Goal: Information Seeking & Learning: Learn about a topic

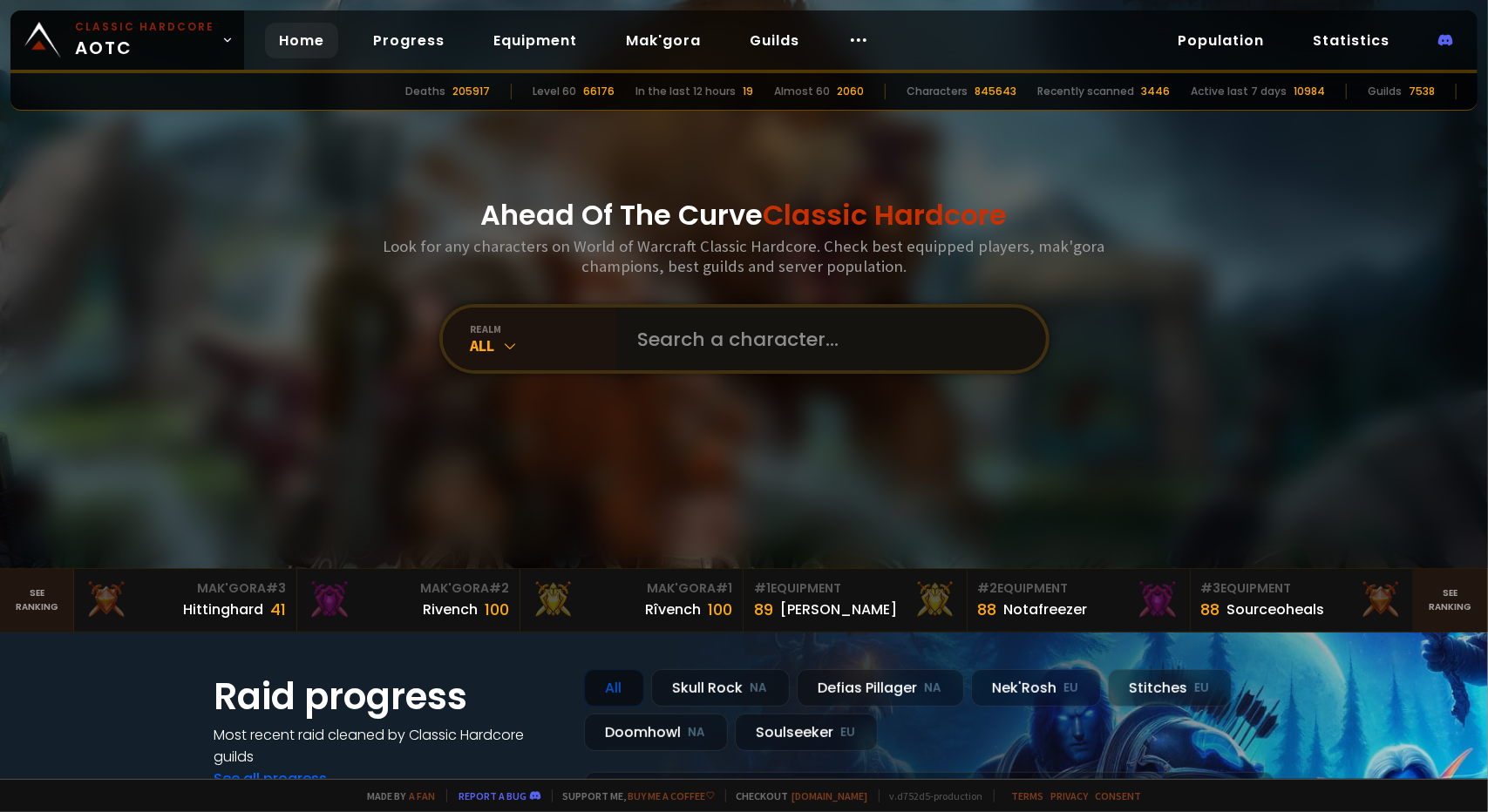
click at [649, 311] on input "text" at bounding box center [826, 338] width 397 height 62
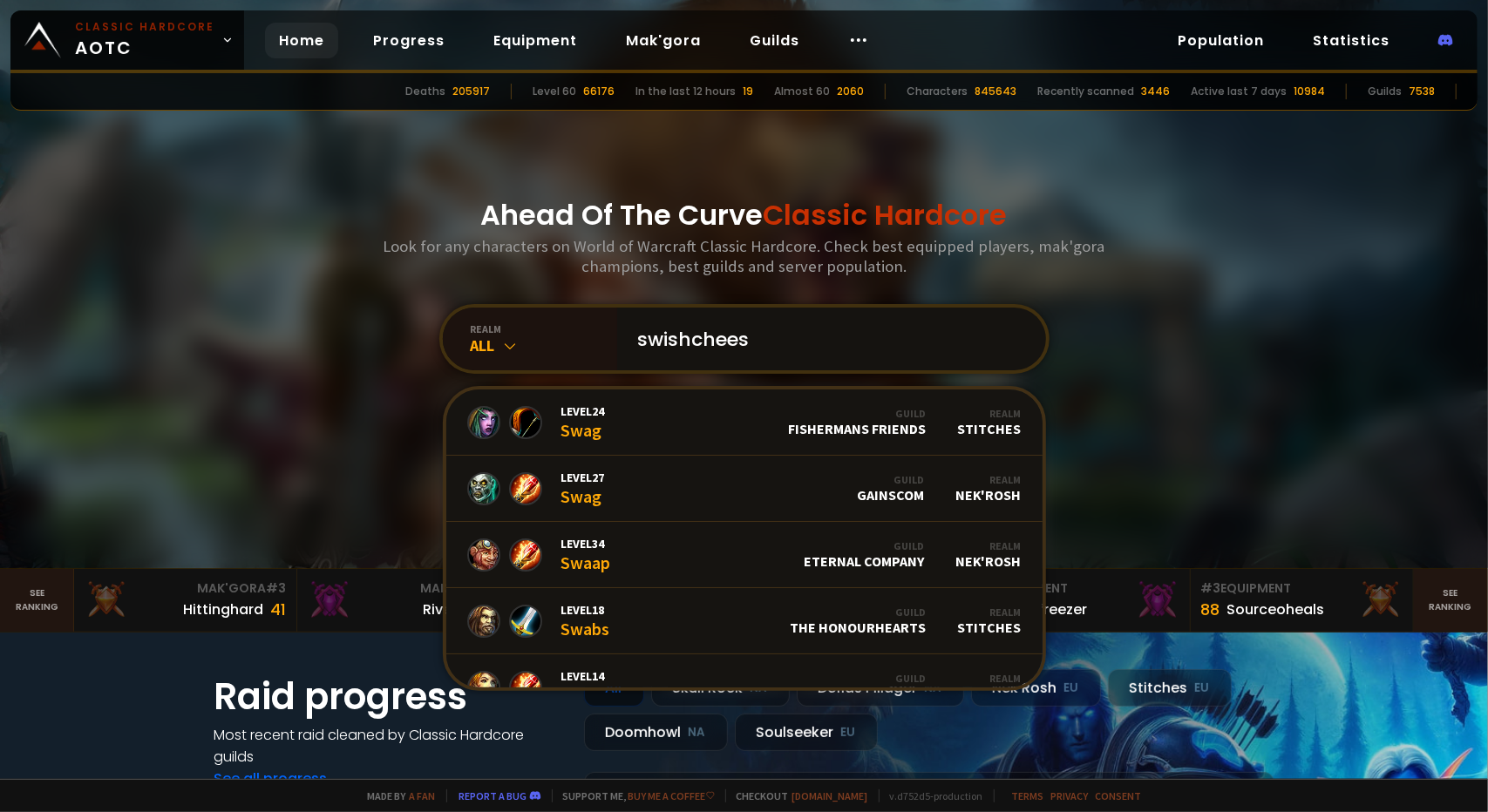
type input "swishcheese"
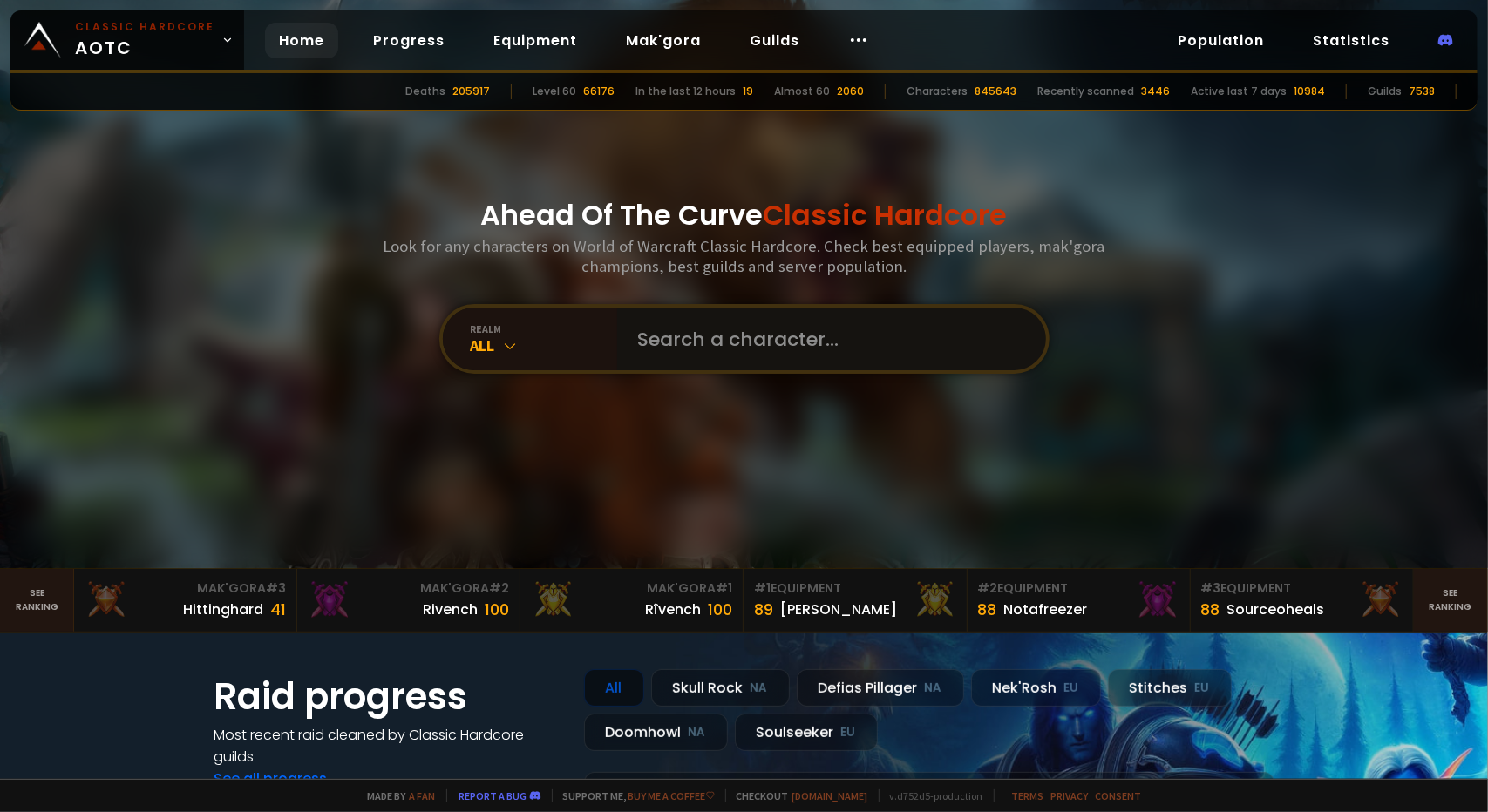
click at [664, 358] on input "text" at bounding box center [826, 338] width 397 height 62
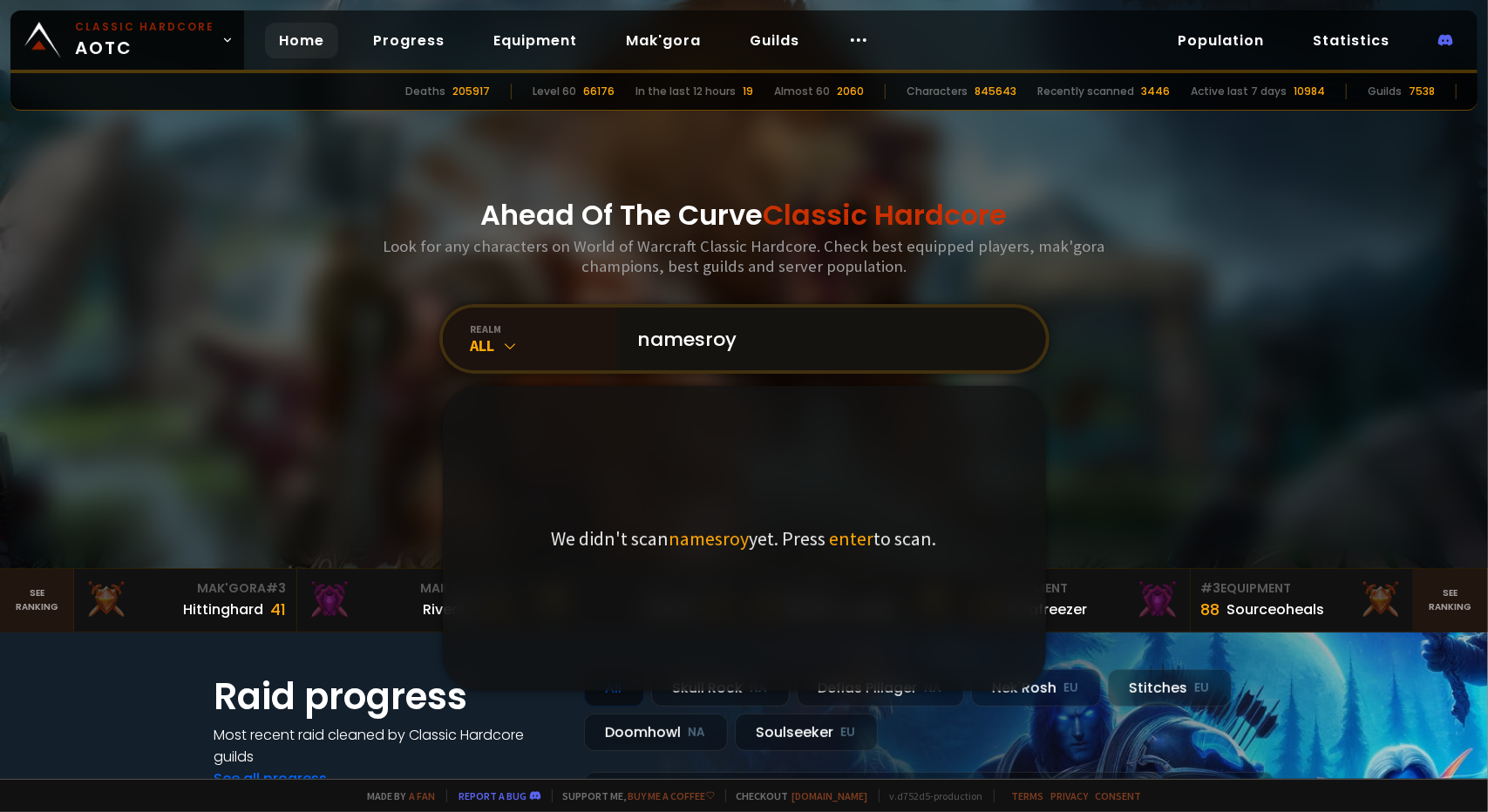
type input "namesroy"
click at [831, 544] on span "enter" at bounding box center [852, 539] width 44 height 25
click at [848, 369] on input "namesroy" at bounding box center [826, 338] width 397 height 62
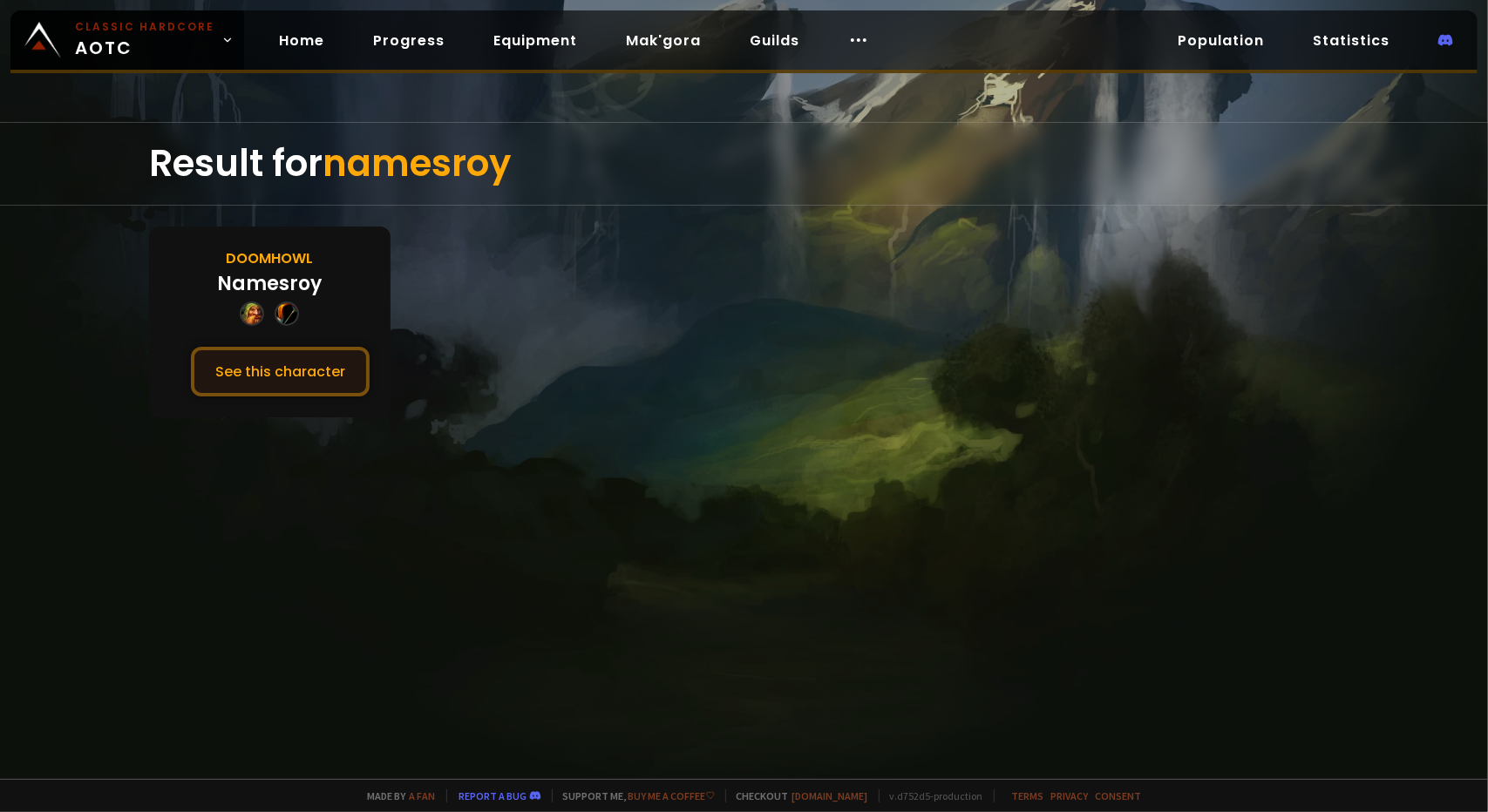
click at [286, 372] on button "See this character" at bounding box center [280, 371] width 179 height 50
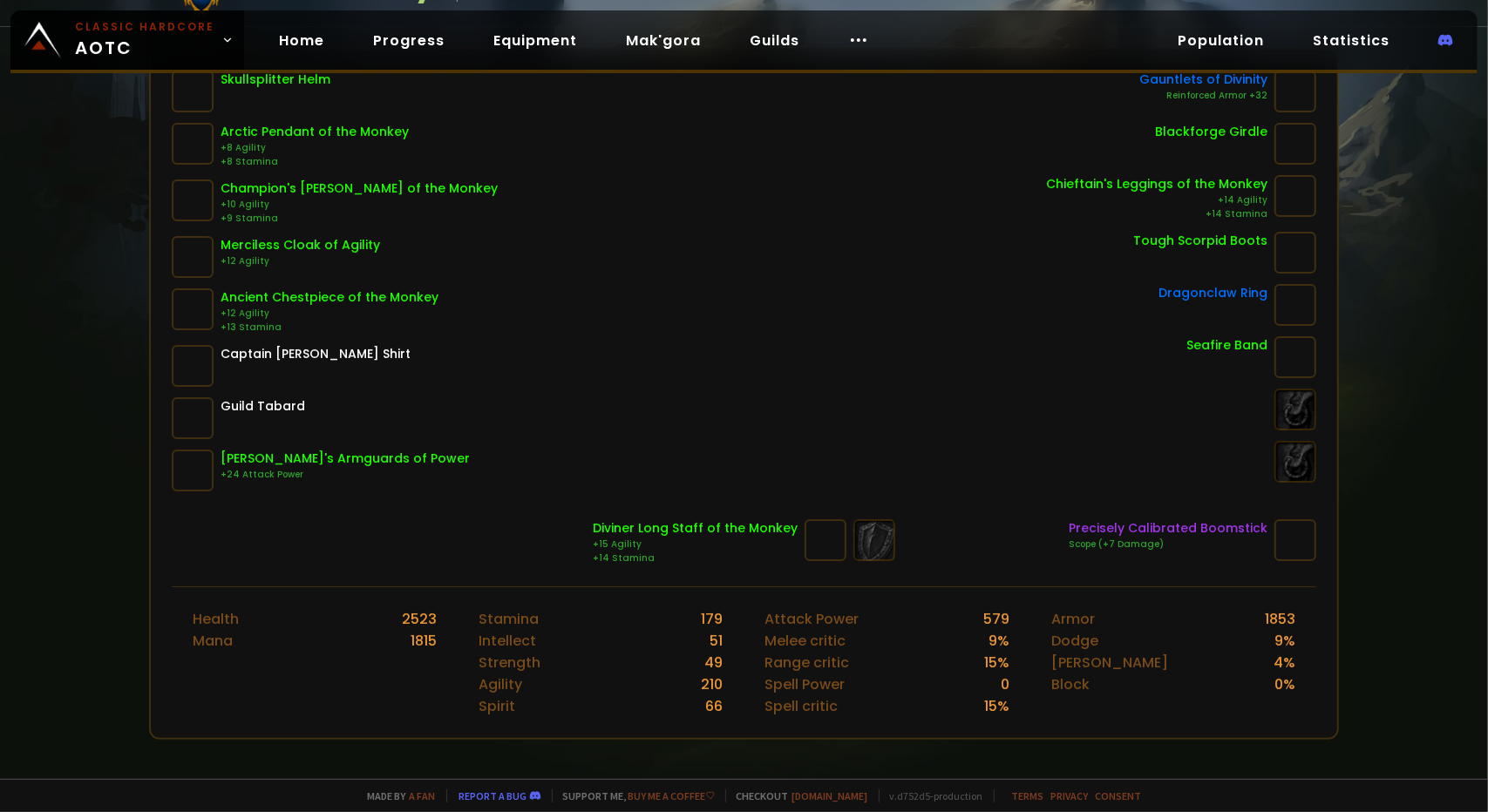
scroll to position [261, 0]
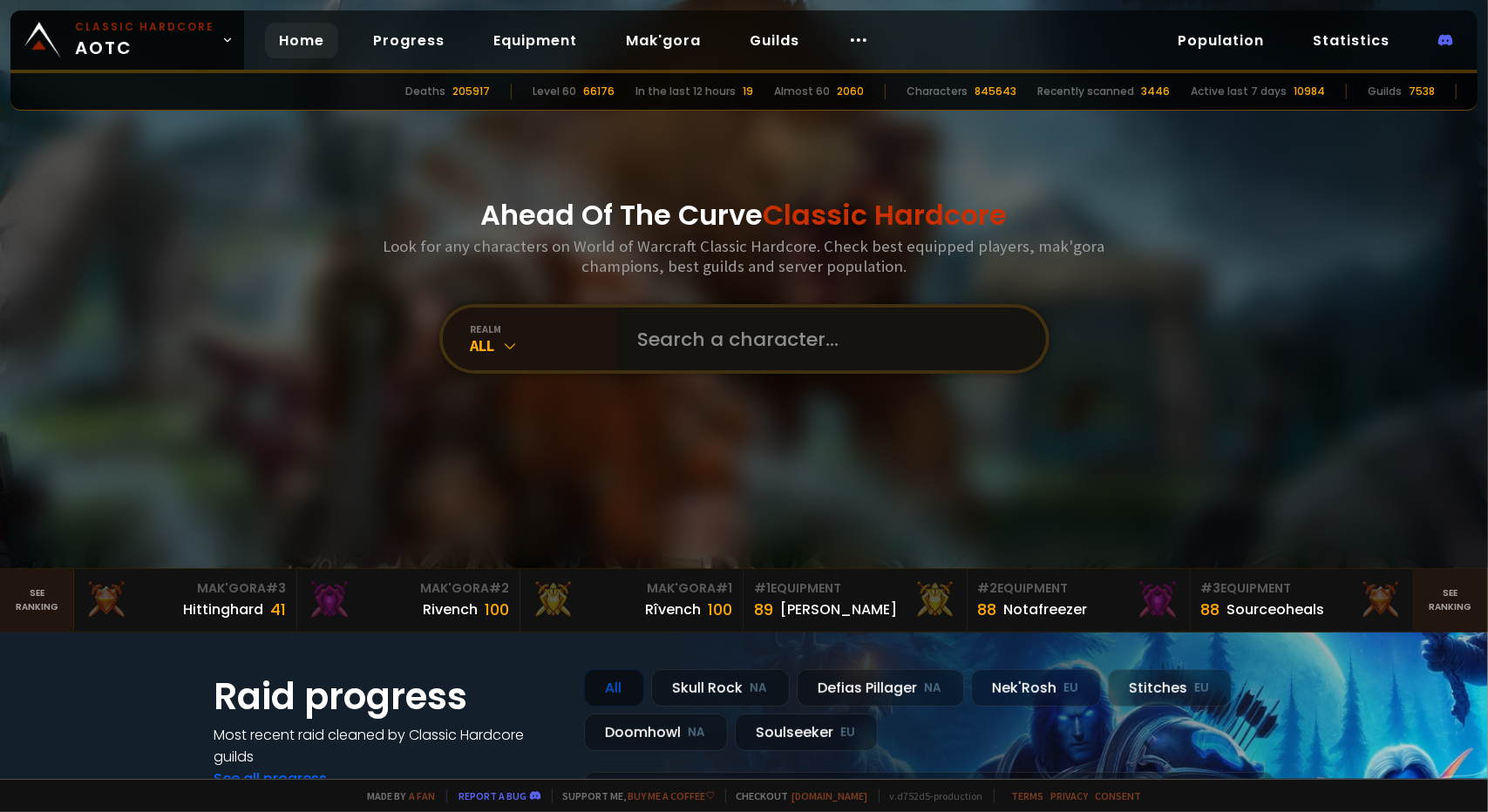
click at [699, 368] on input "text" at bounding box center [826, 338] width 397 height 62
type input "namesray"
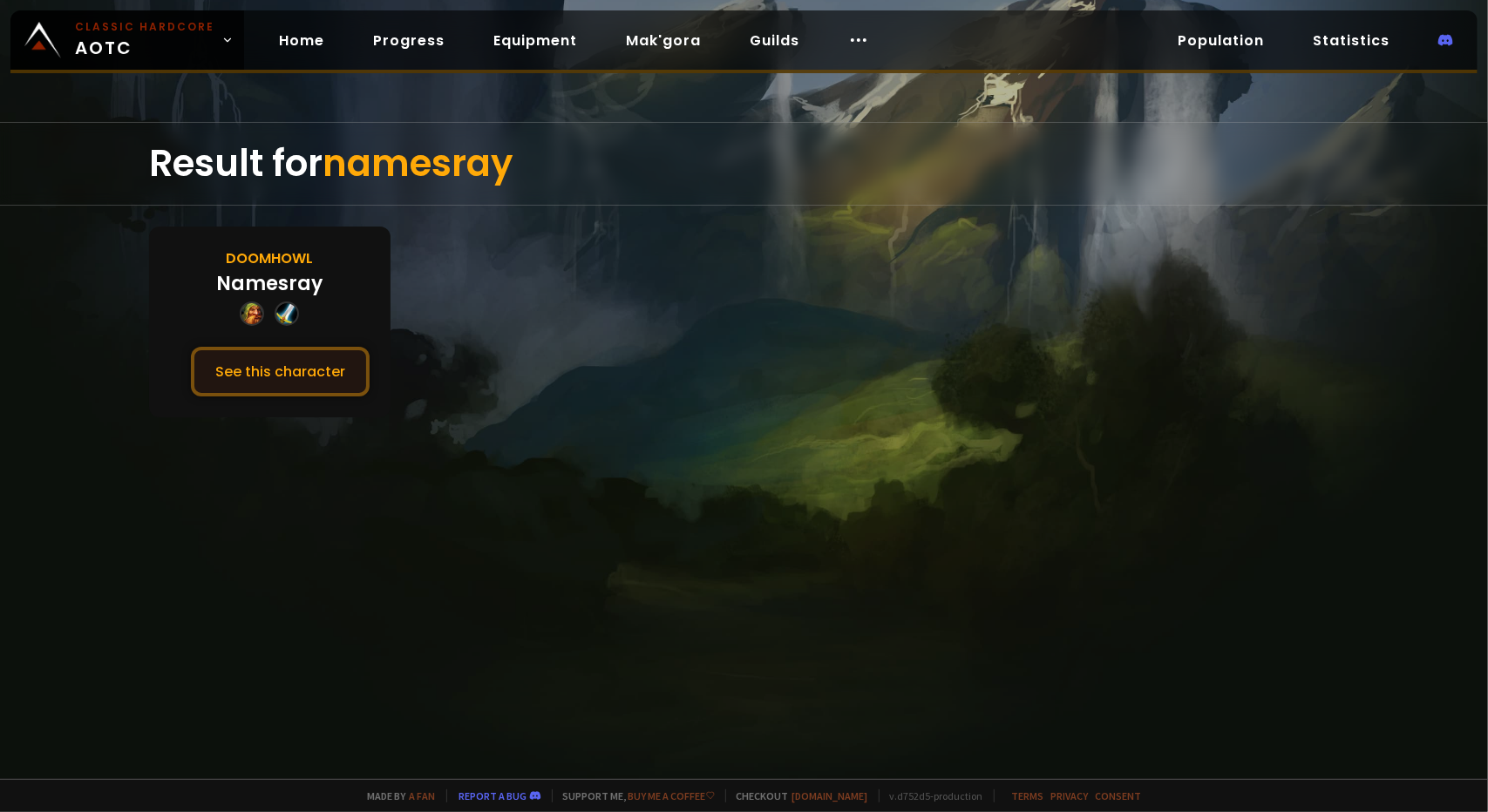
click at [319, 368] on button "See this character" at bounding box center [280, 371] width 179 height 50
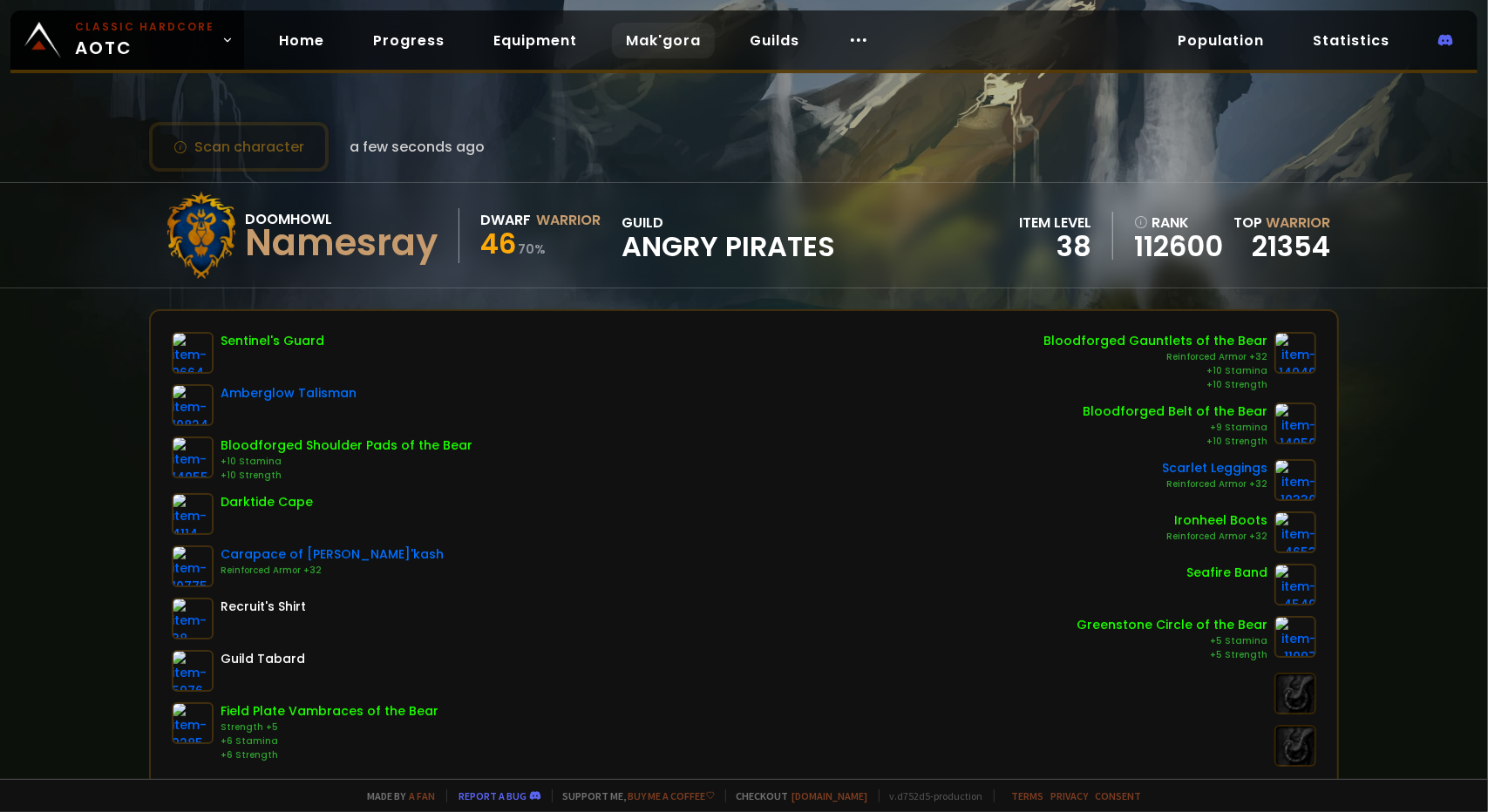
click at [659, 49] on link "Mak'gora" at bounding box center [663, 41] width 103 height 36
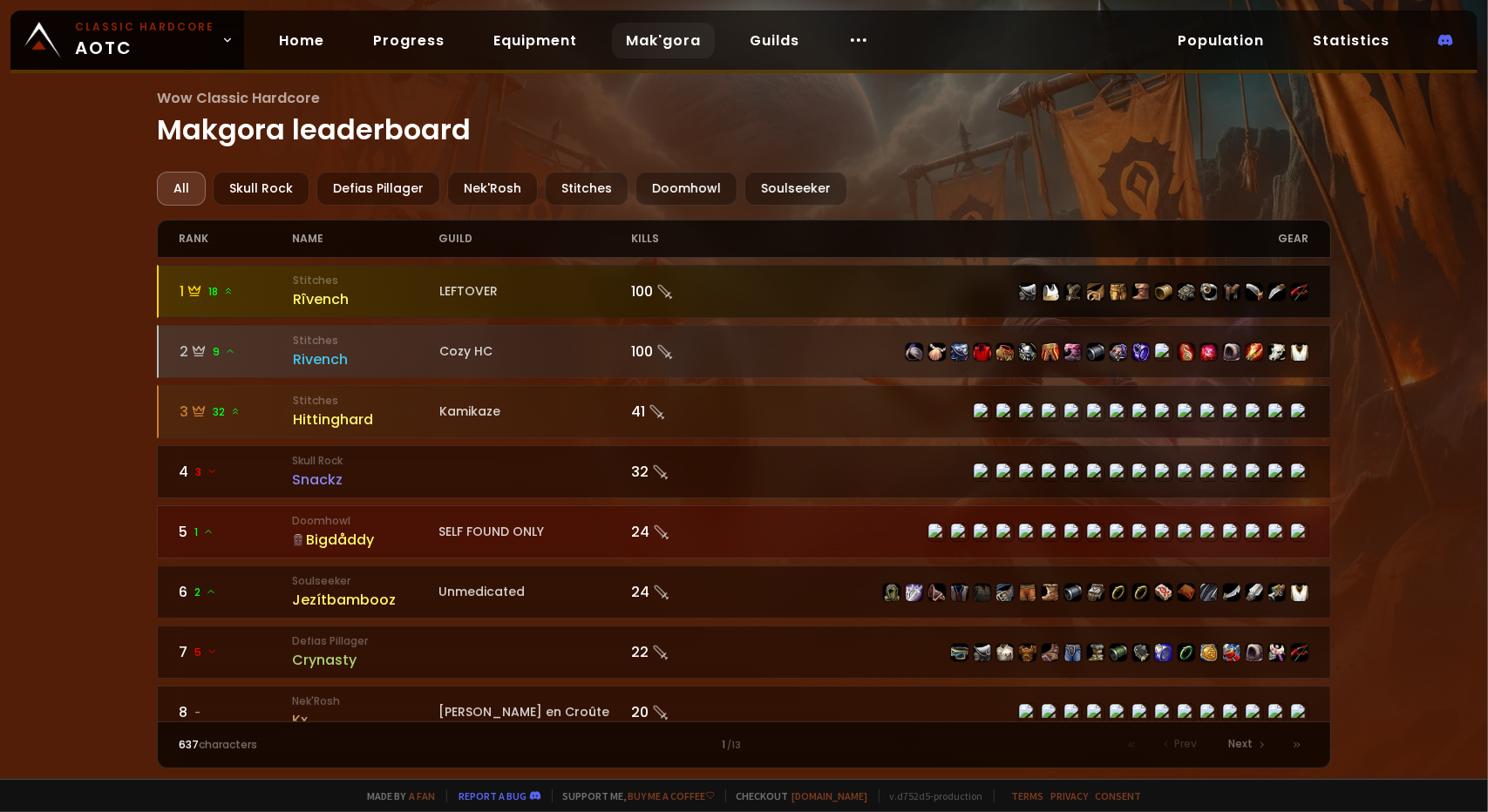
click at [320, 299] on div "Rîvench" at bounding box center [366, 299] width 147 height 22
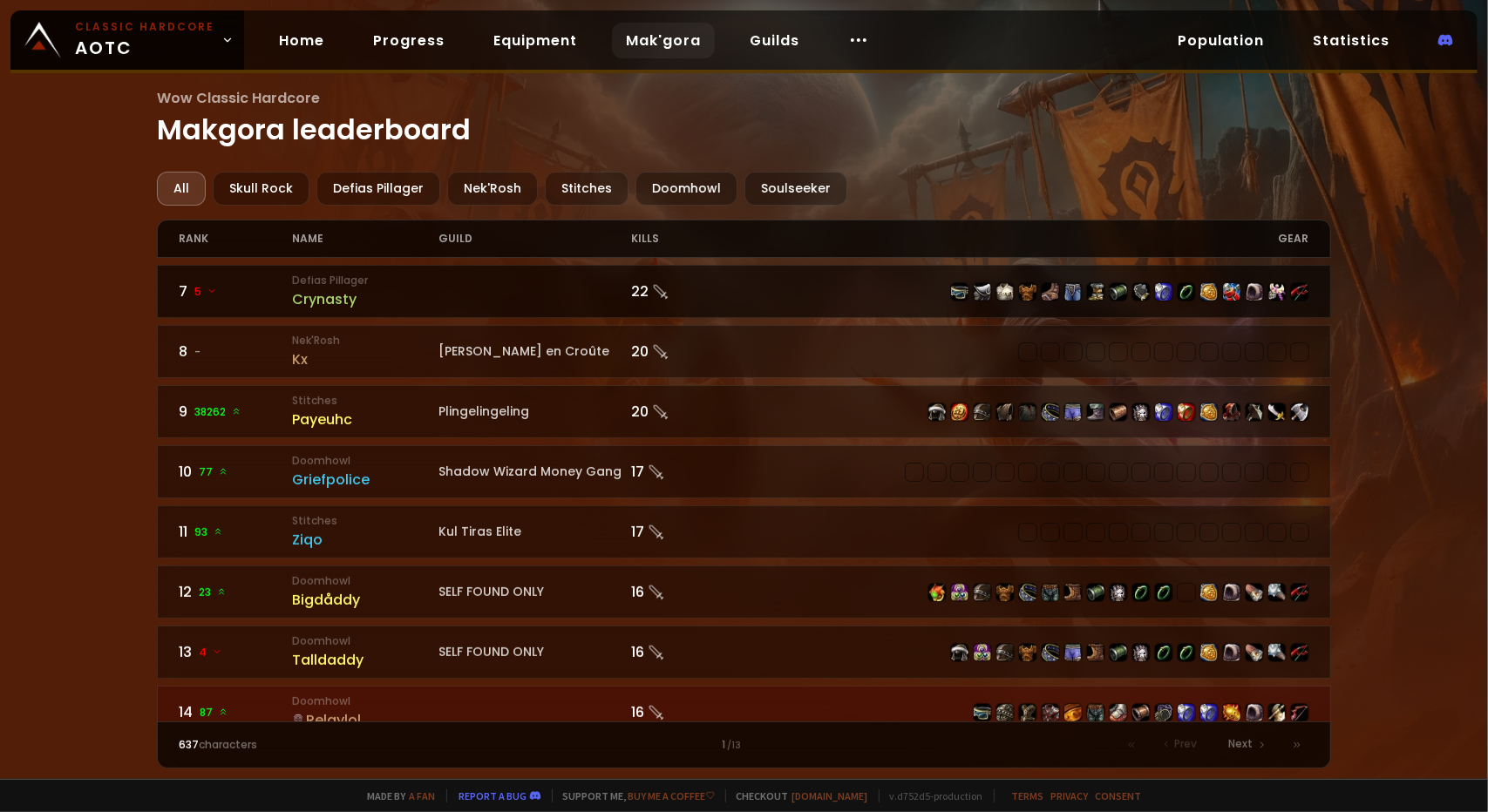
scroll to position [362, 0]
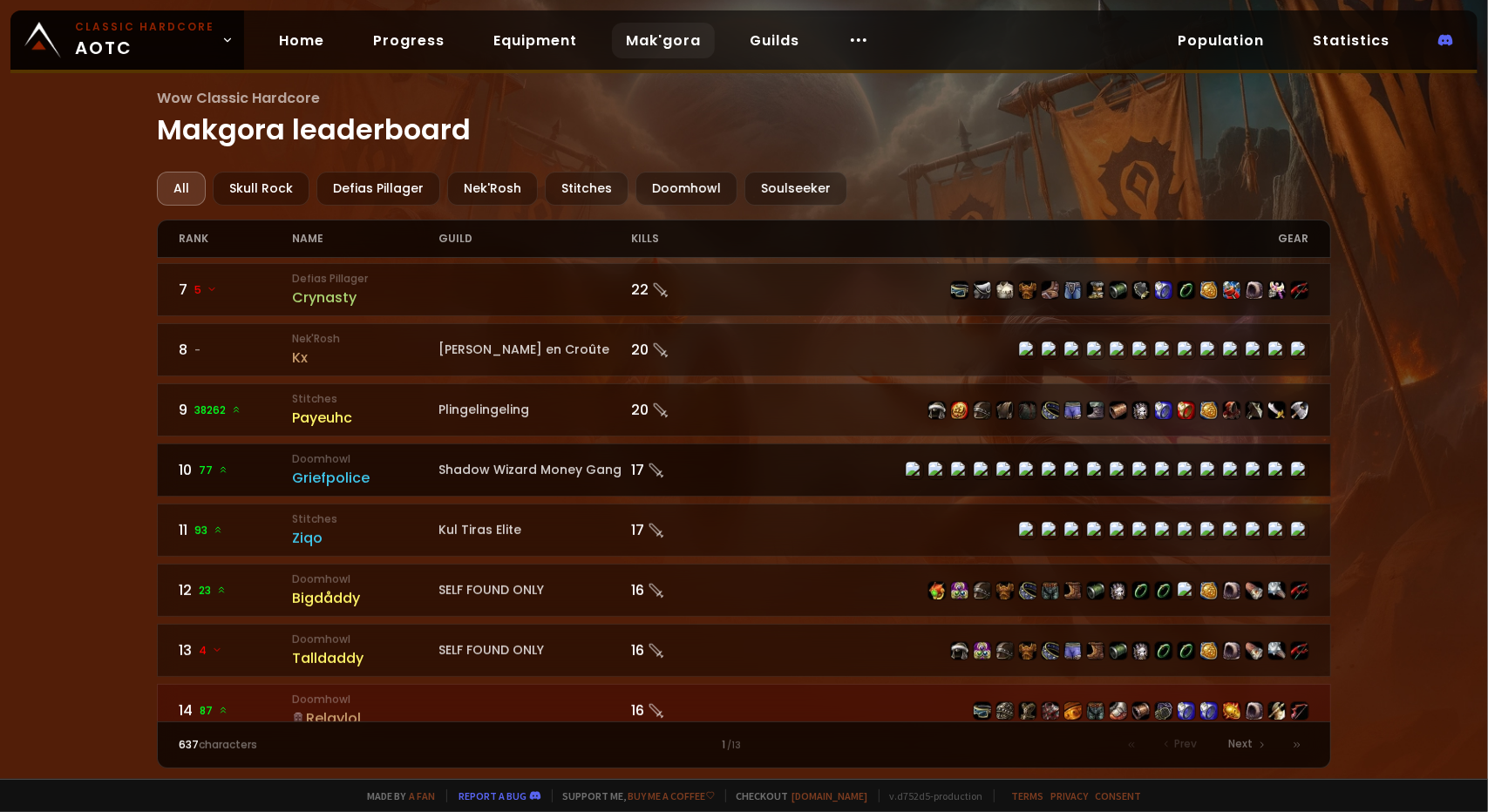
click at [334, 467] on div "Griefpolice" at bounding box center [366, 477] width 147 height 22
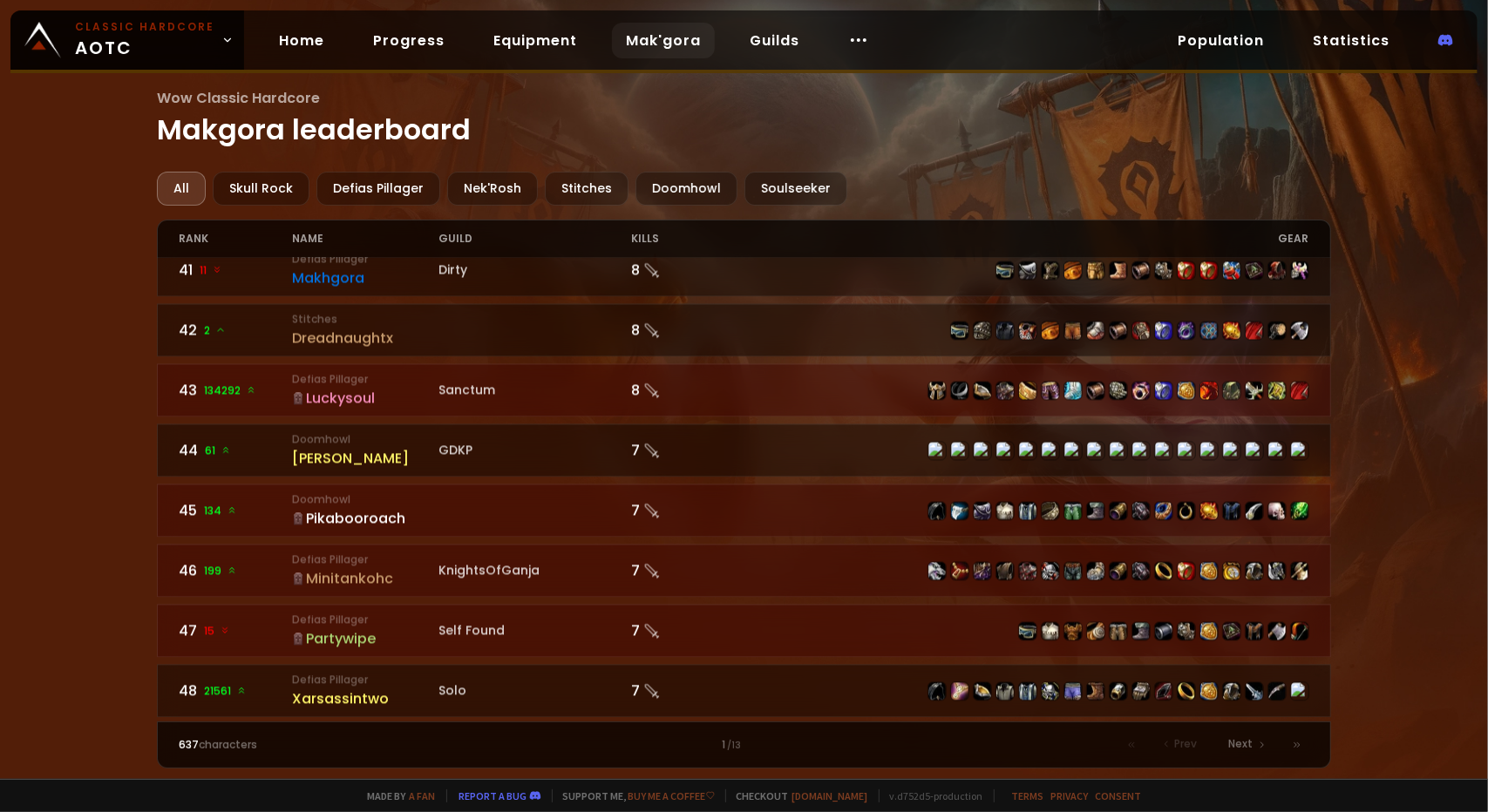
scroll to position [2445, 0]
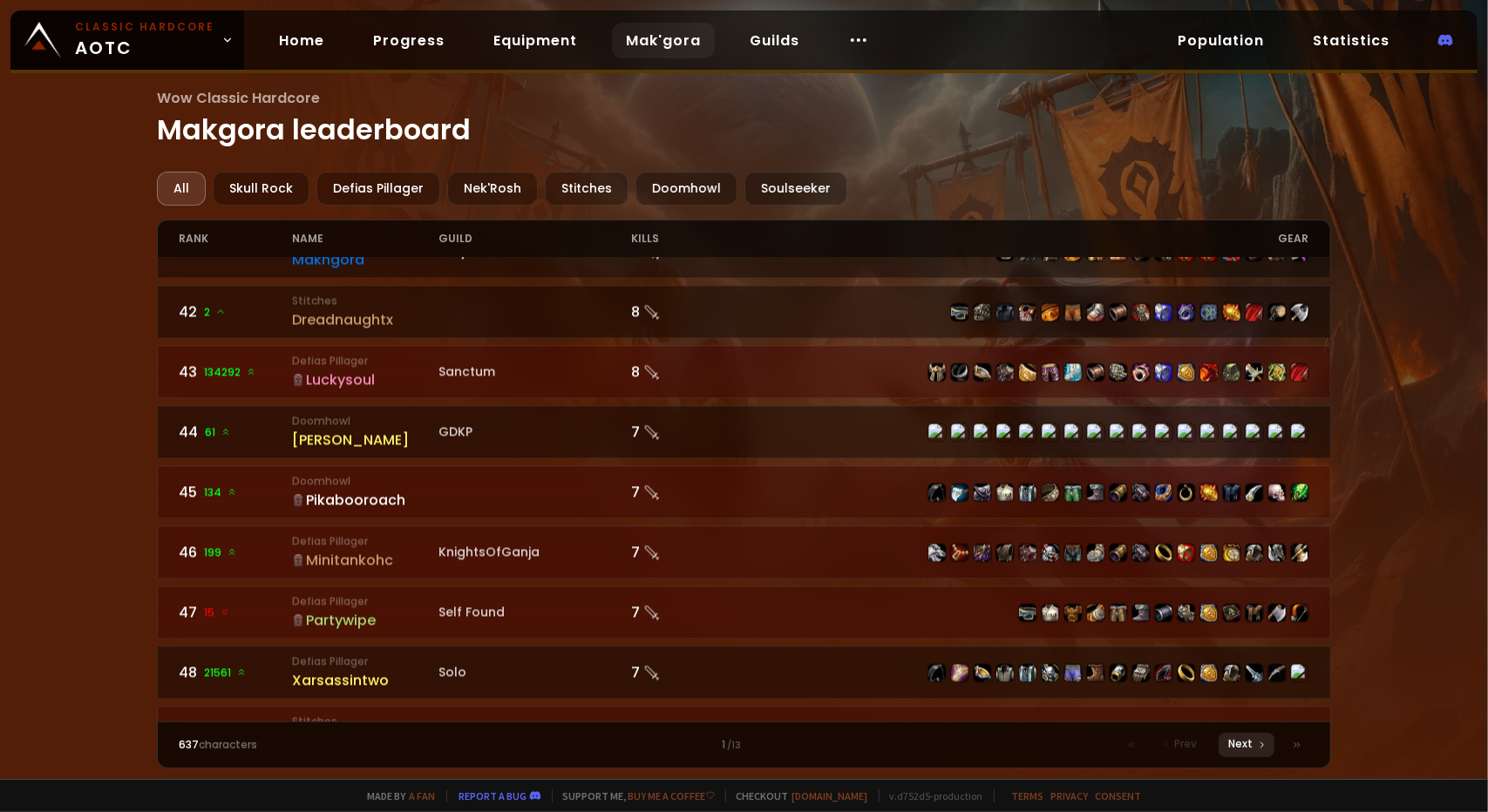
click at [1240, 744] on span "Next" at bounding box center [1241, 744] width 25 height 16
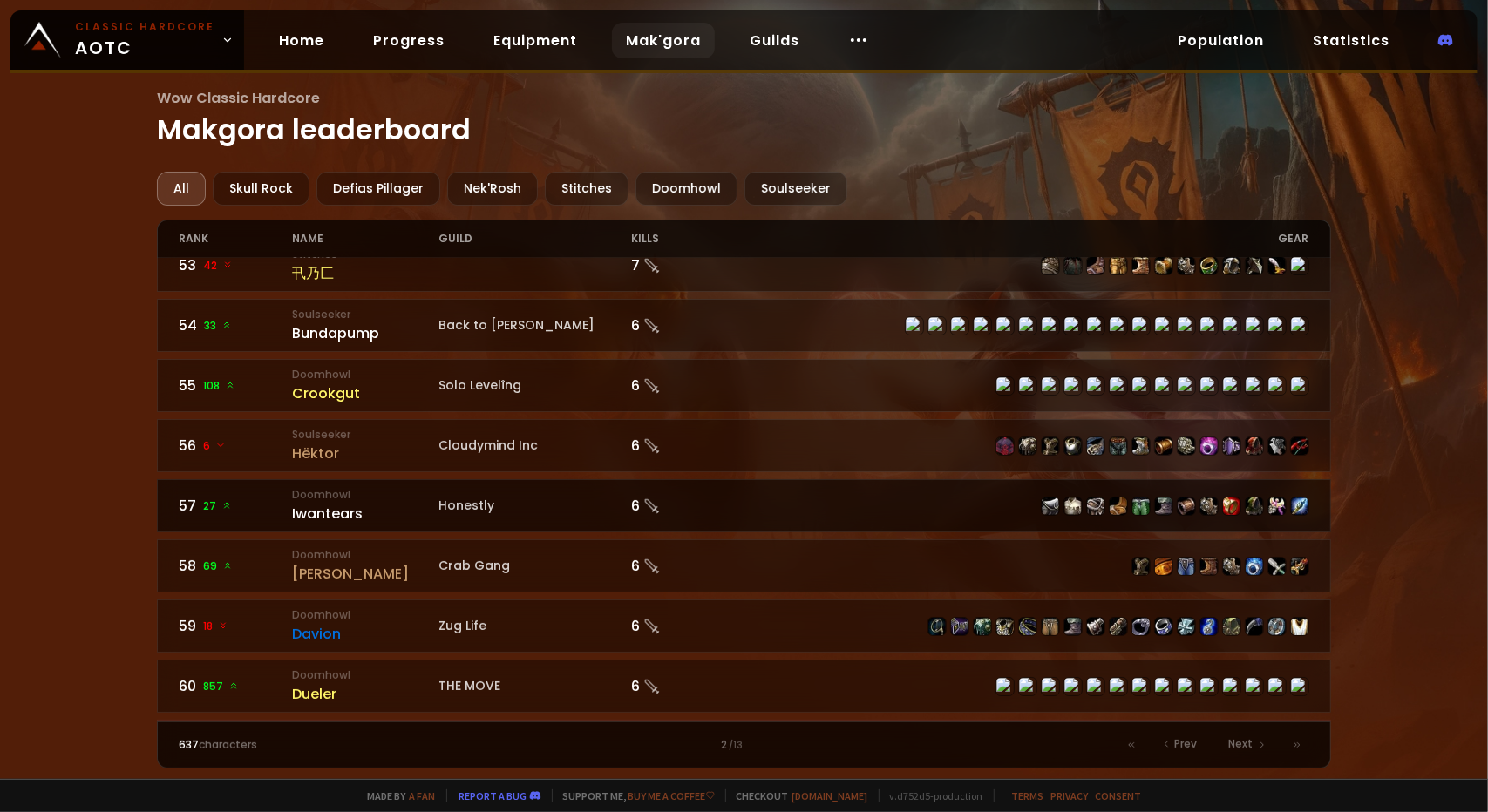
scroll to position [145, 0]
click at [305, 505] on div "Iwantears" at bounding box center [366, 515] width 147 height 22
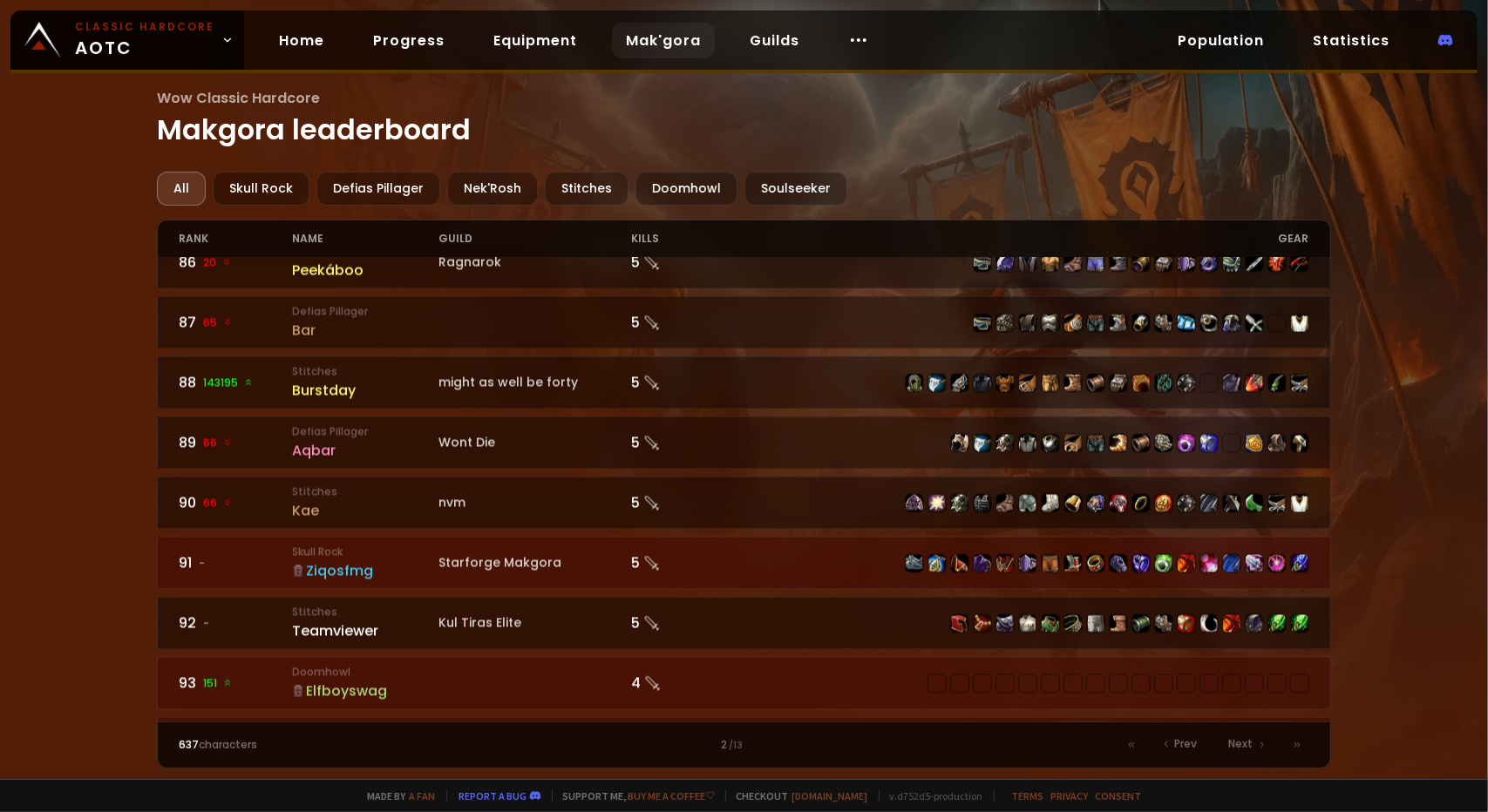
scroll to position [2445, 0]
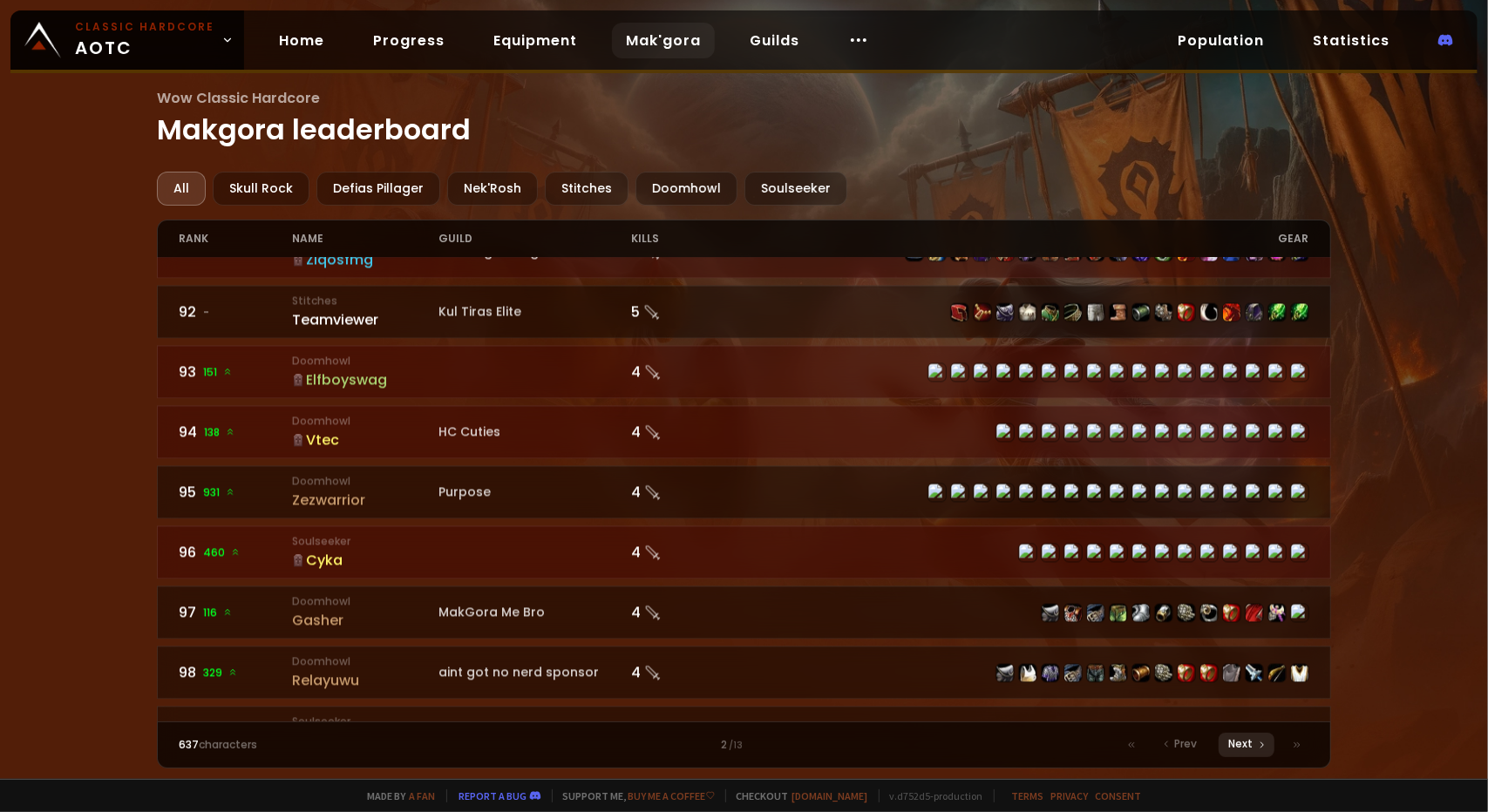
click at [1236, 748] on span "Next" at bounding box center [1241, 744] width 25 height 16
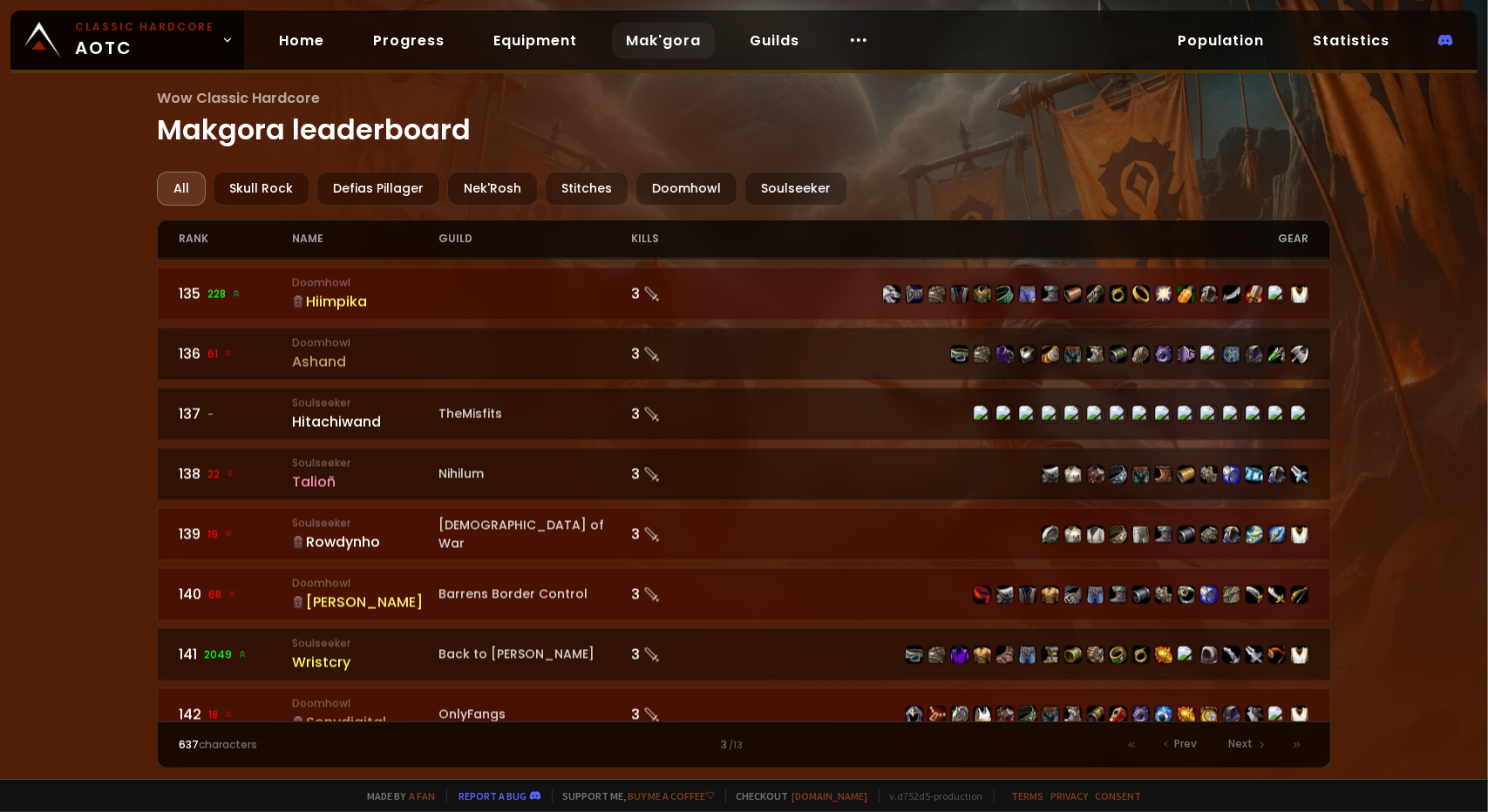
scroll to position [2445, 0]
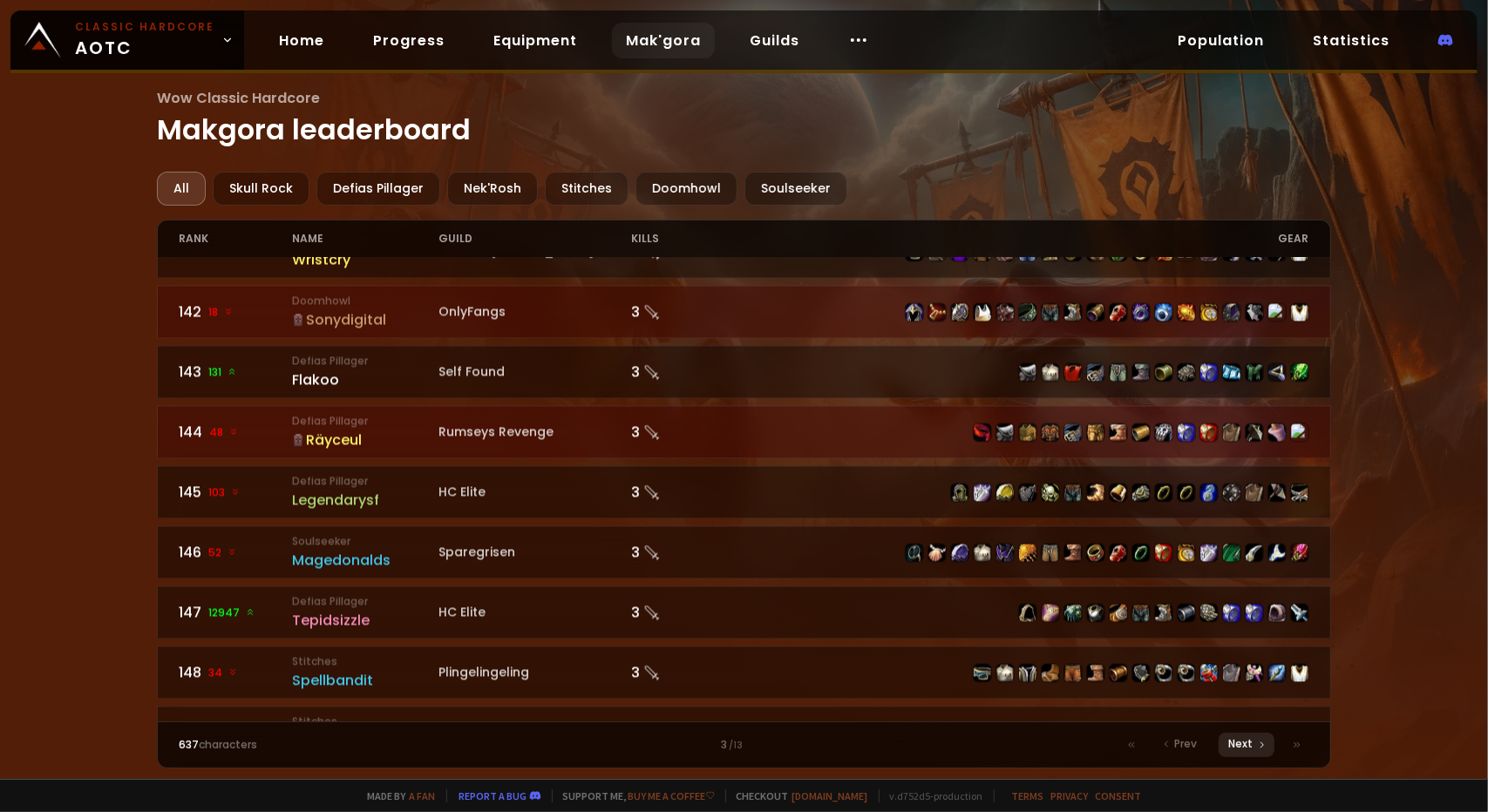
click at [1252, 739] on span "Next" at bounding box center [1241, 744] width 25 height 16
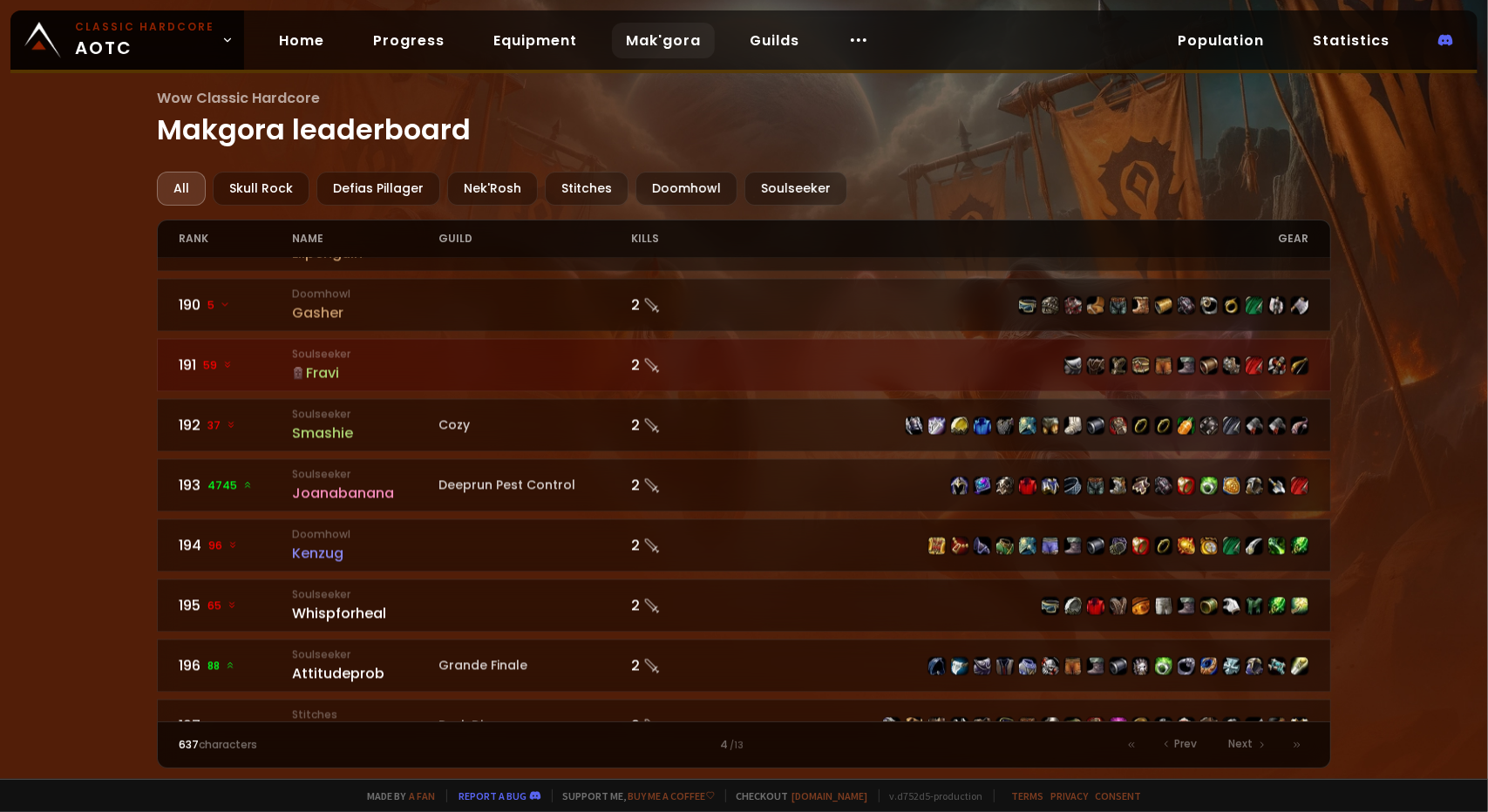
scroll to position [2445, 0]
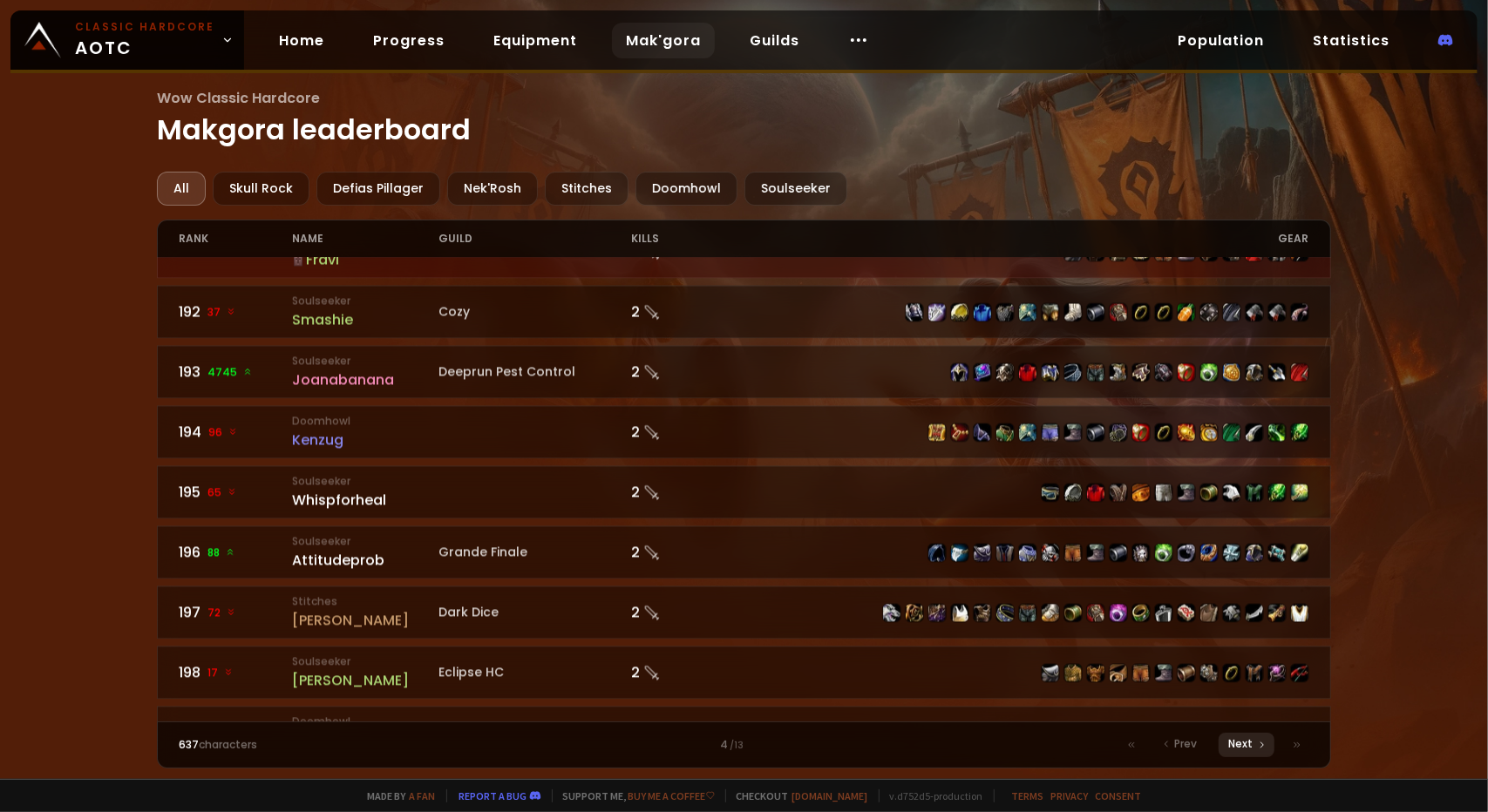
click at [1220, 743] on div "Next" at bounding box center [1246, 745] width 56 height 25
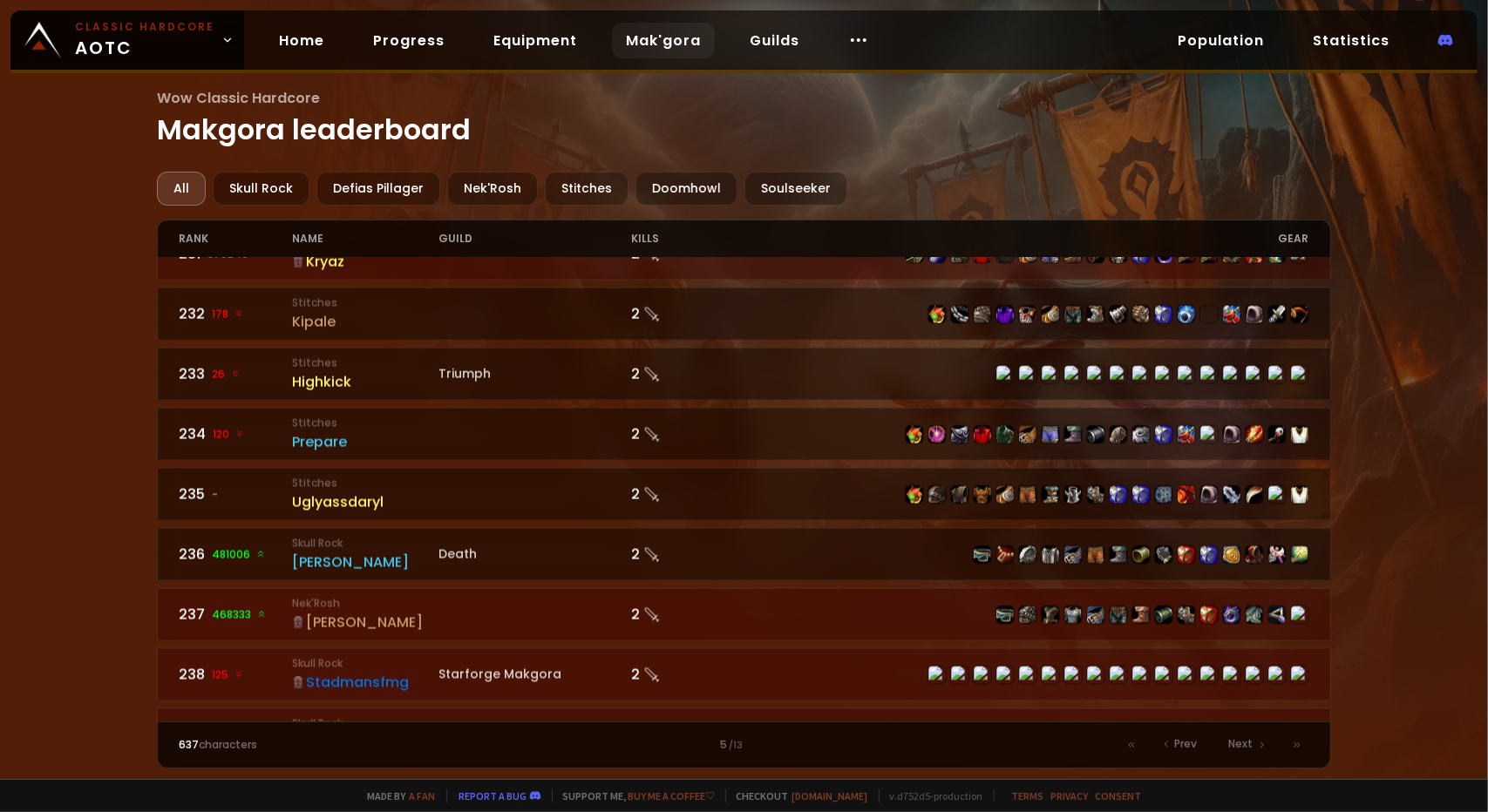
scroll to position [2445, 0]
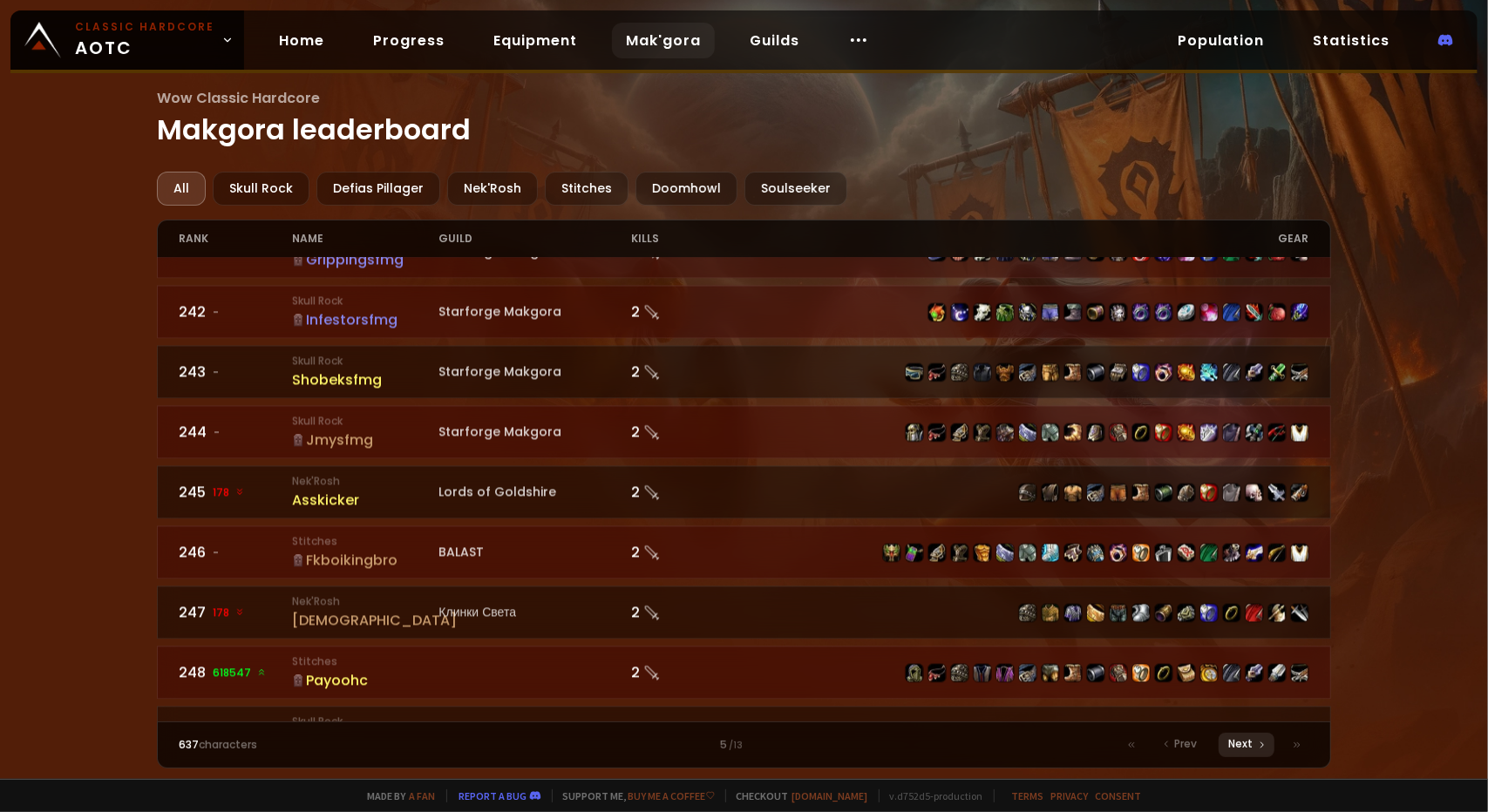
click at [1254, 744] on span "Next" at bounding box center [1241, 744] width 25 height 16
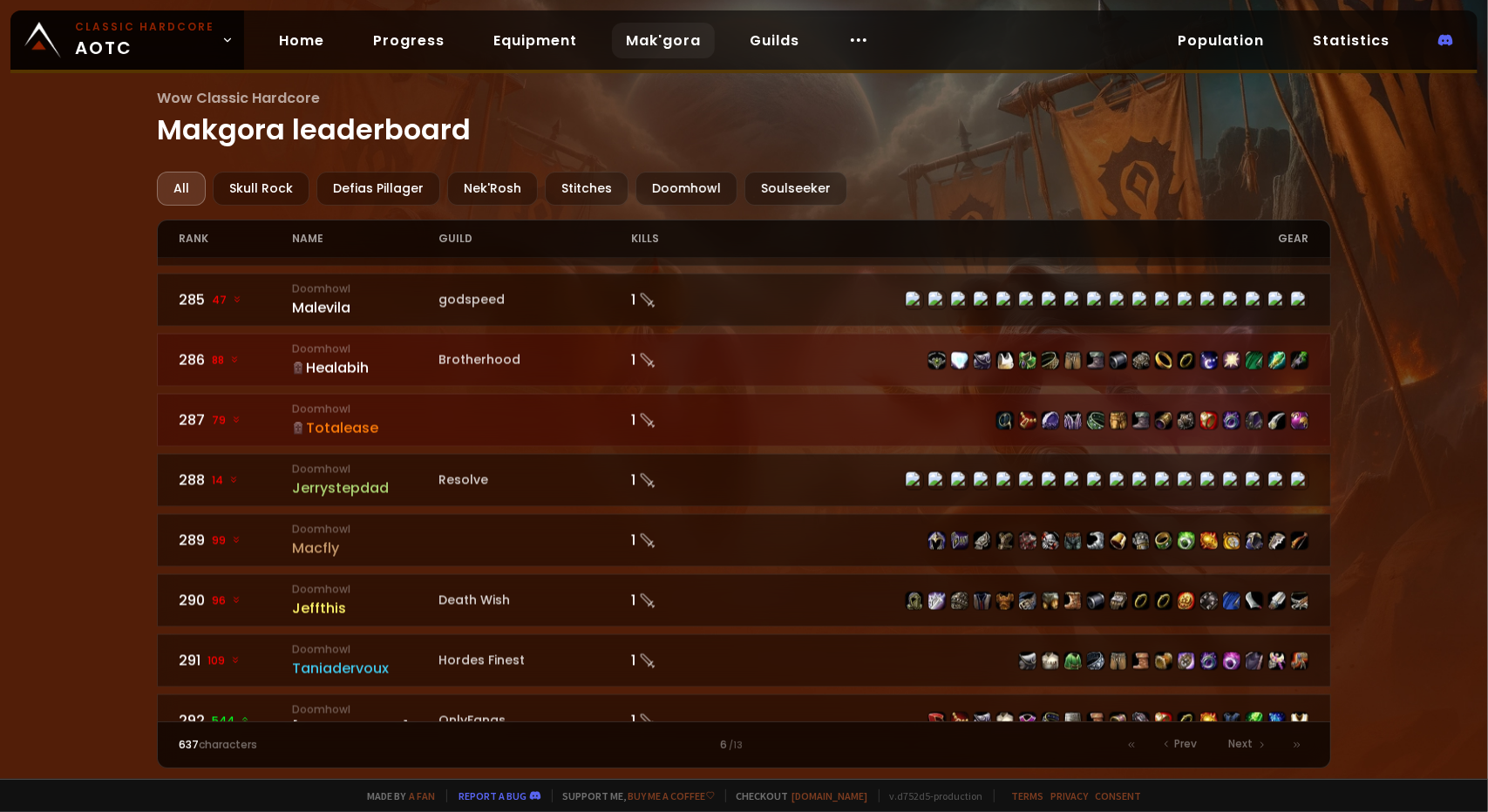
scroll to position [2085, 0]
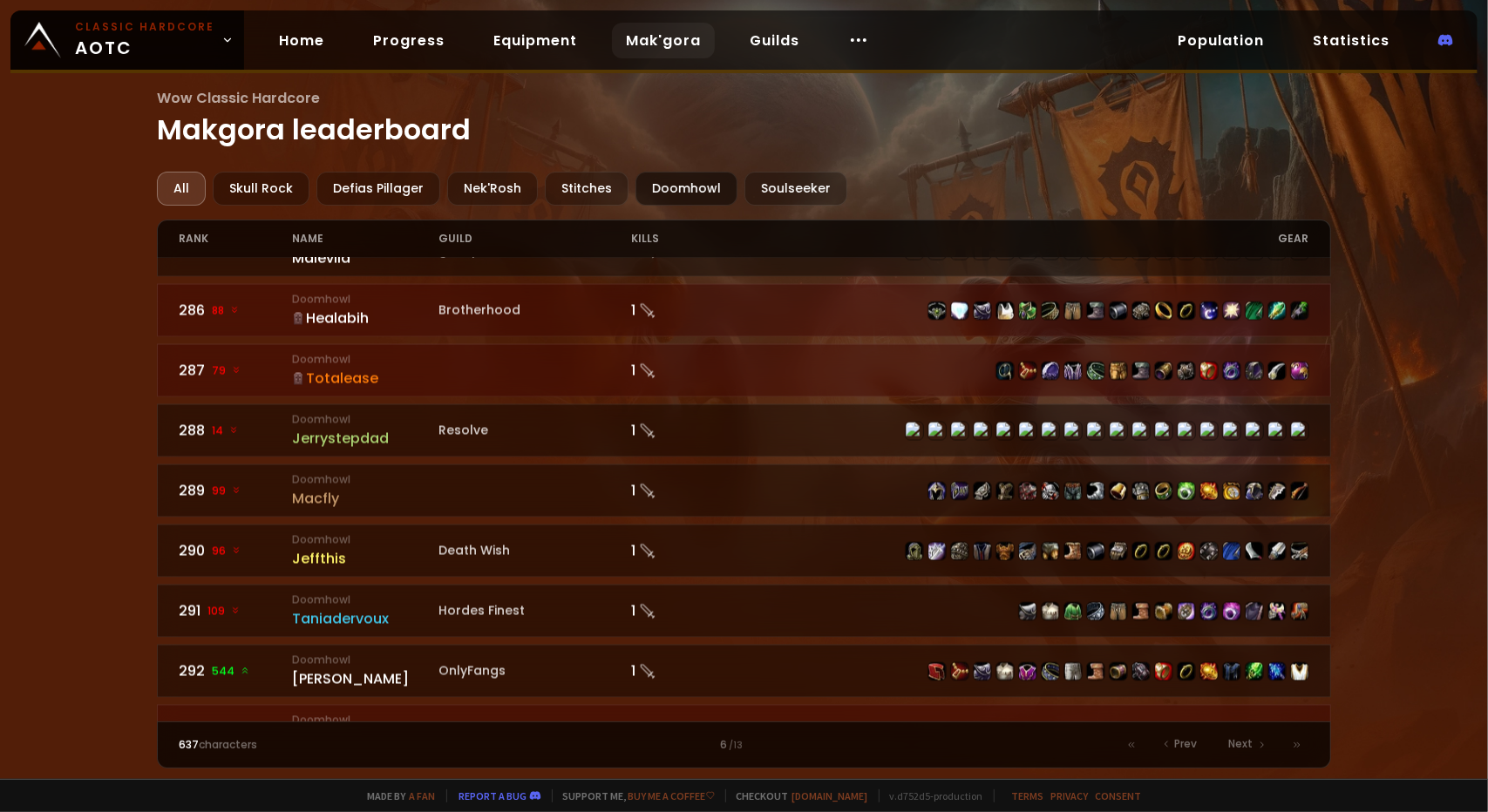
click at [673, 191] on div "Doomhowl" at bounding box center [686, 189] width 102 height 34
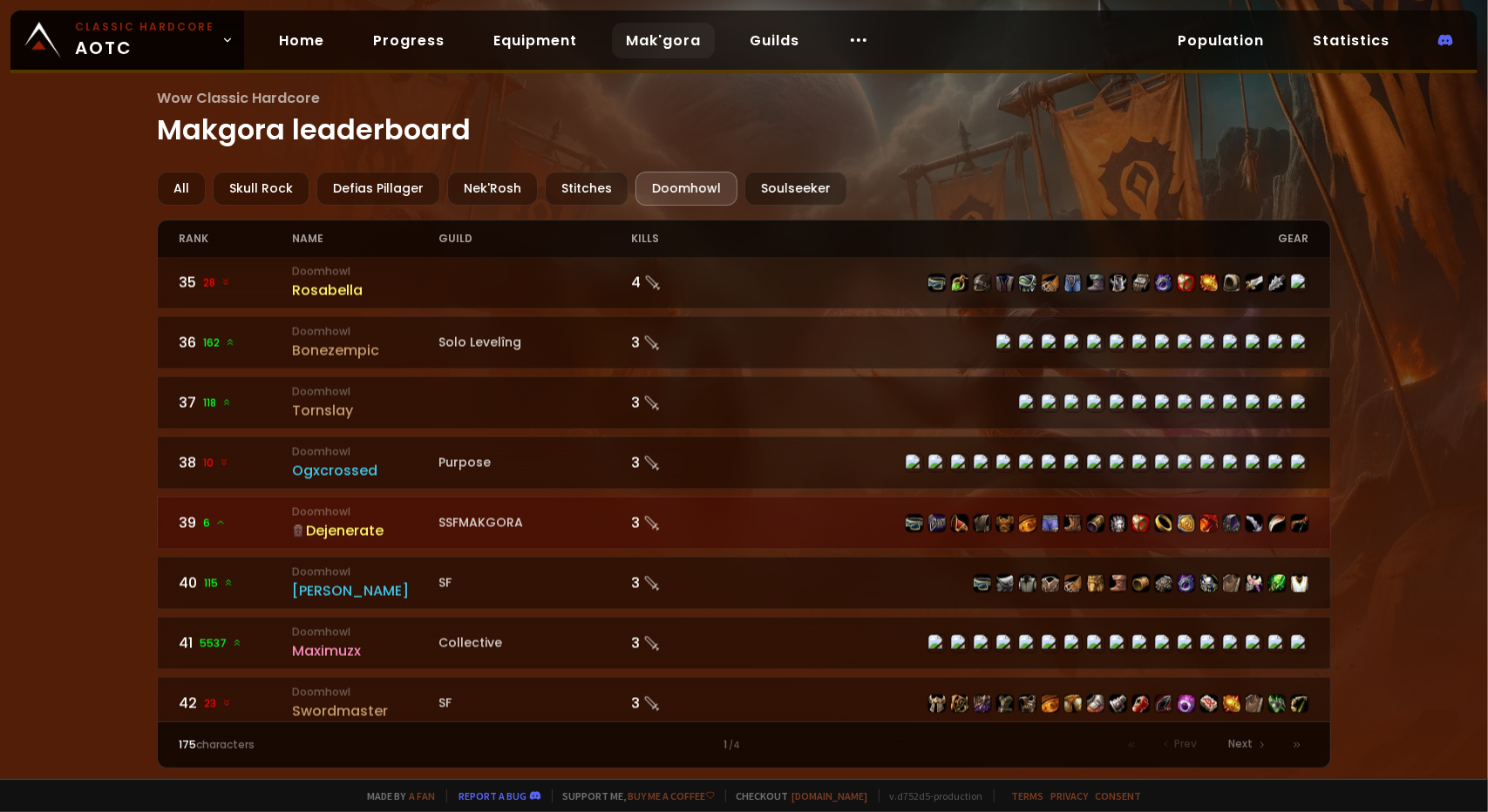
scroll to position [2445, 0]
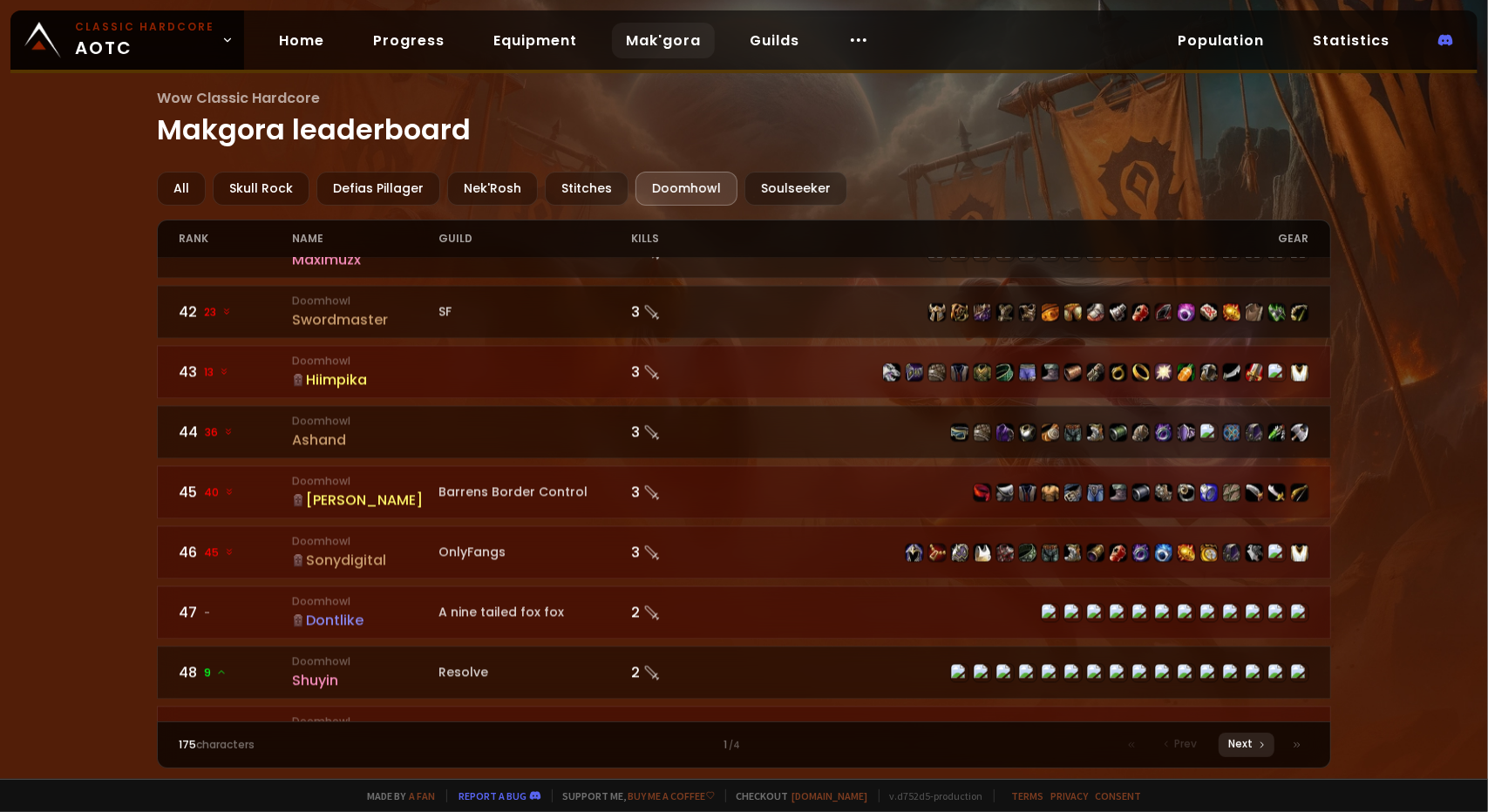
click at [1249, 736] on span "Next" at bounding box center [1241, 744] width 25 height 16
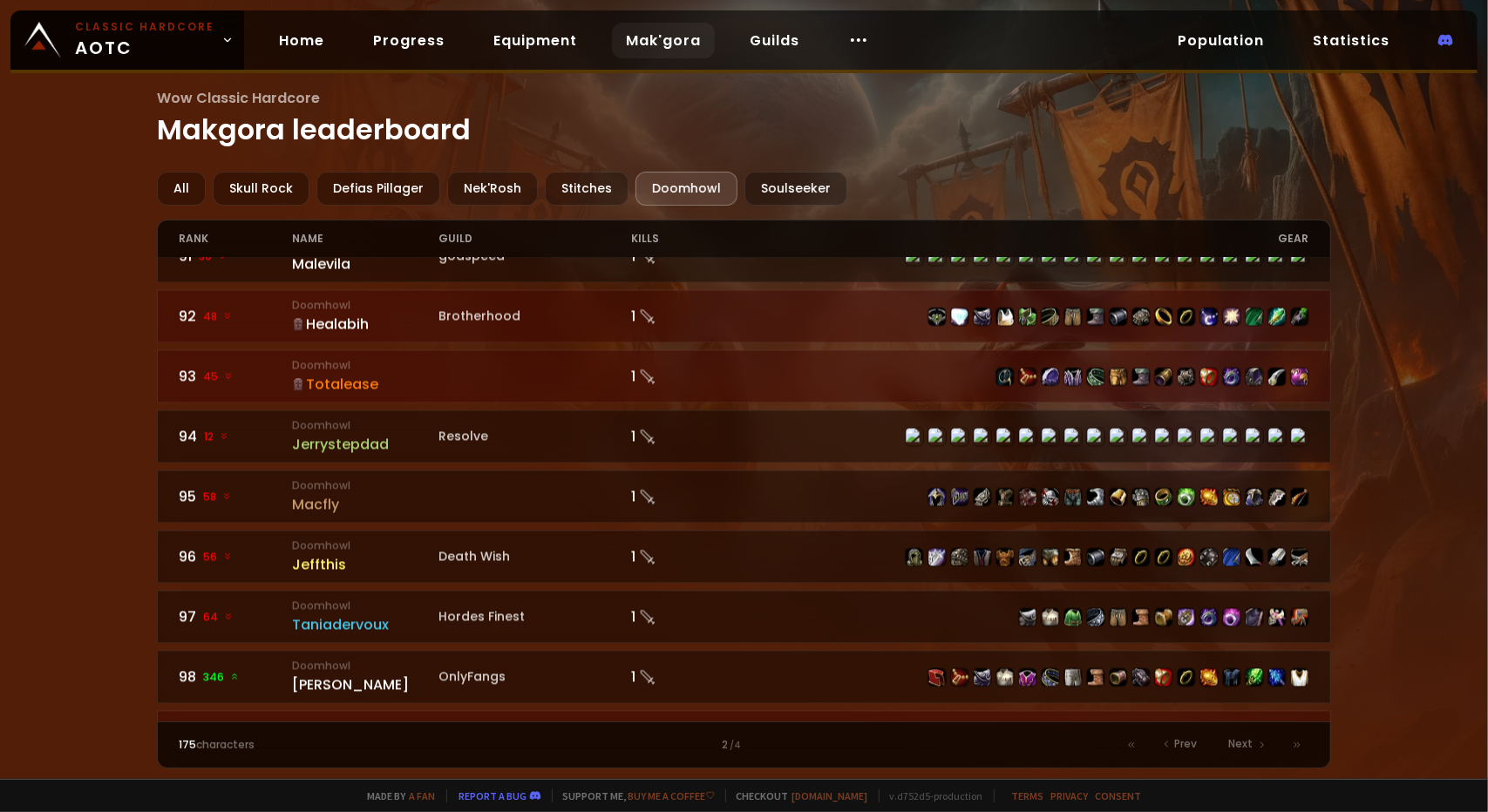
scroll to position [2445, 0]
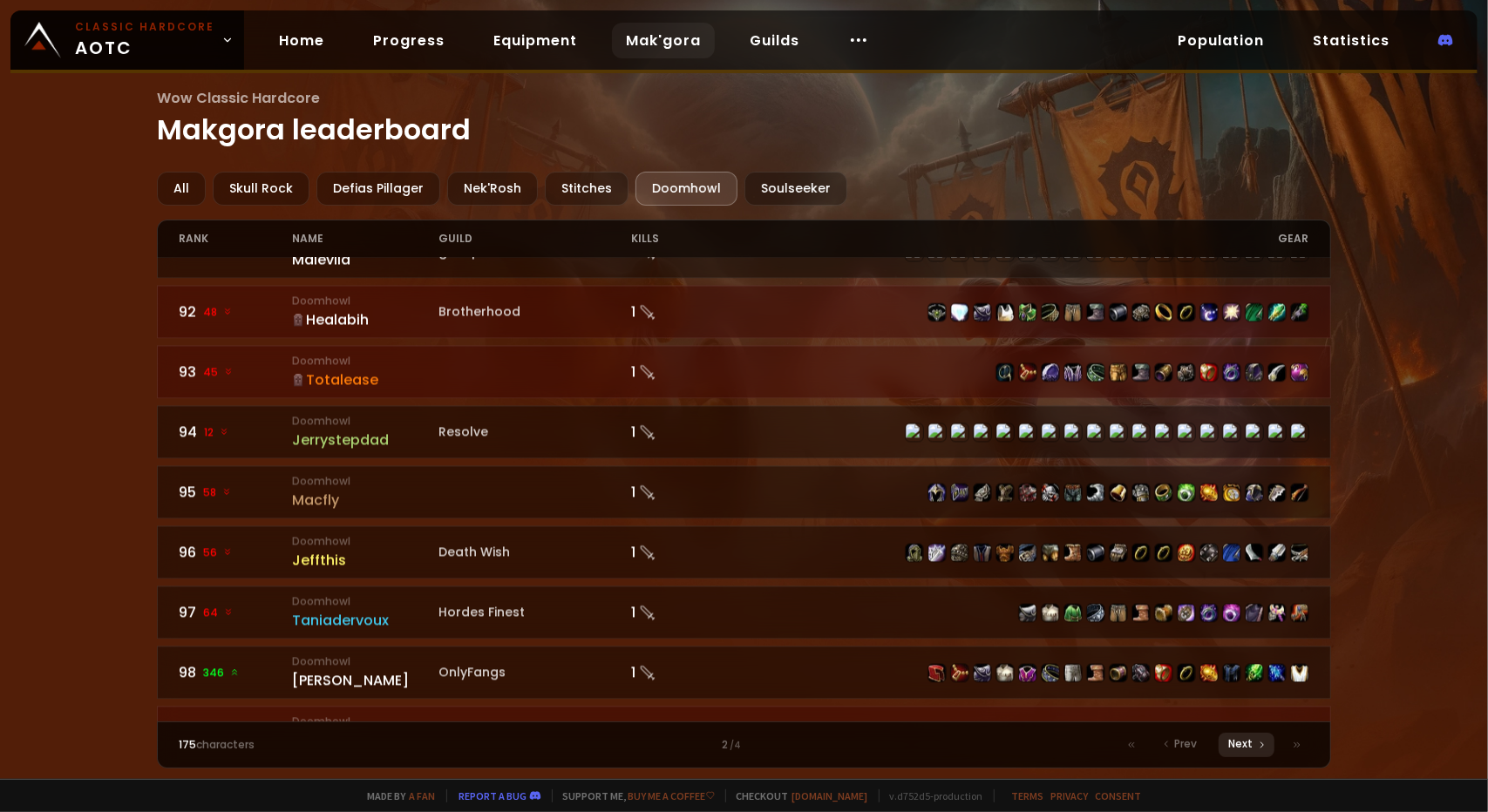
click at [1239, 738] on span "Next" at bounding box center [1241, 744] width 25 height 16
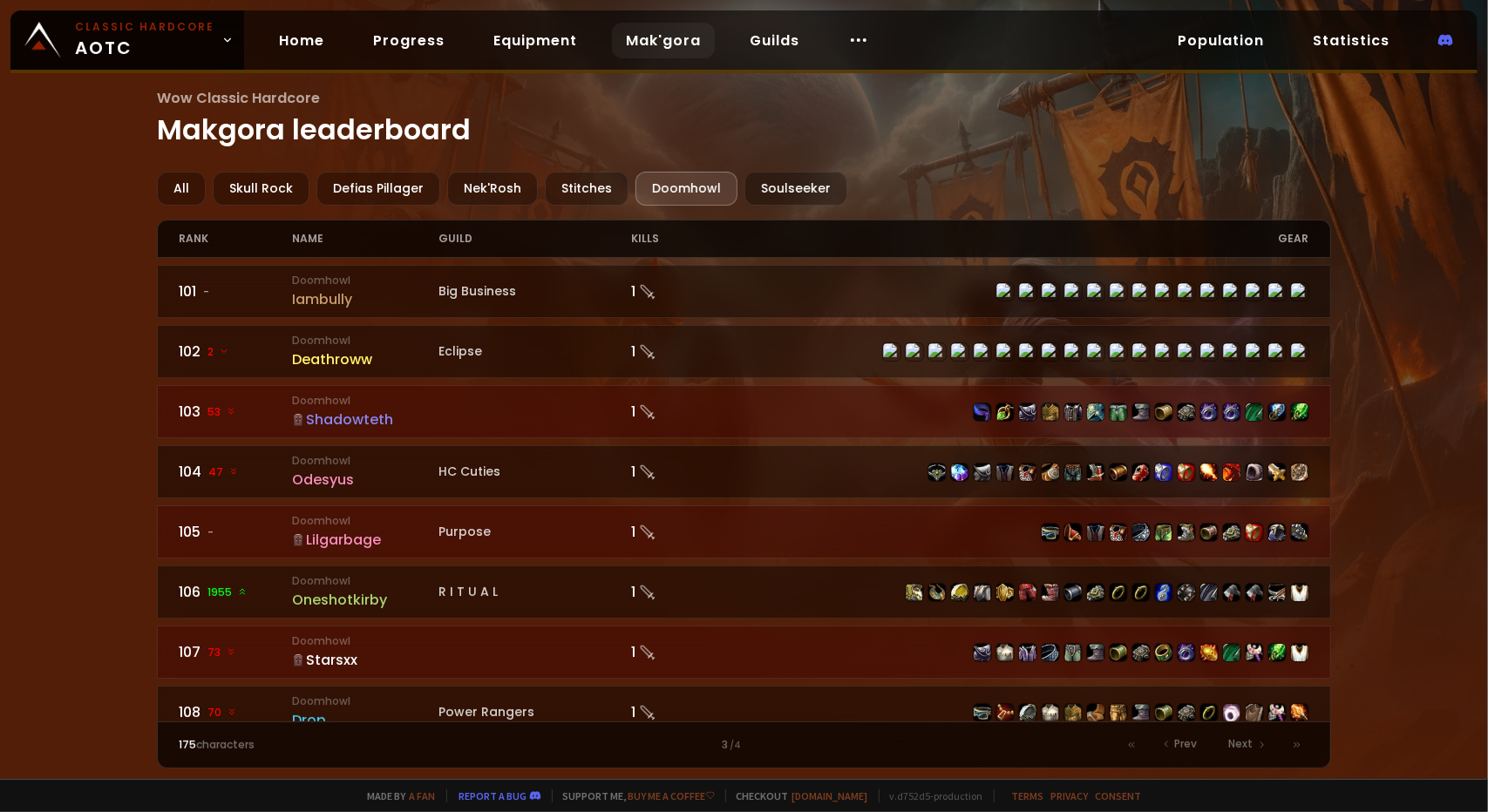
click at [352, 529] on div "Lilgarbage" at bounding box center [366, 540] width 147 height 22
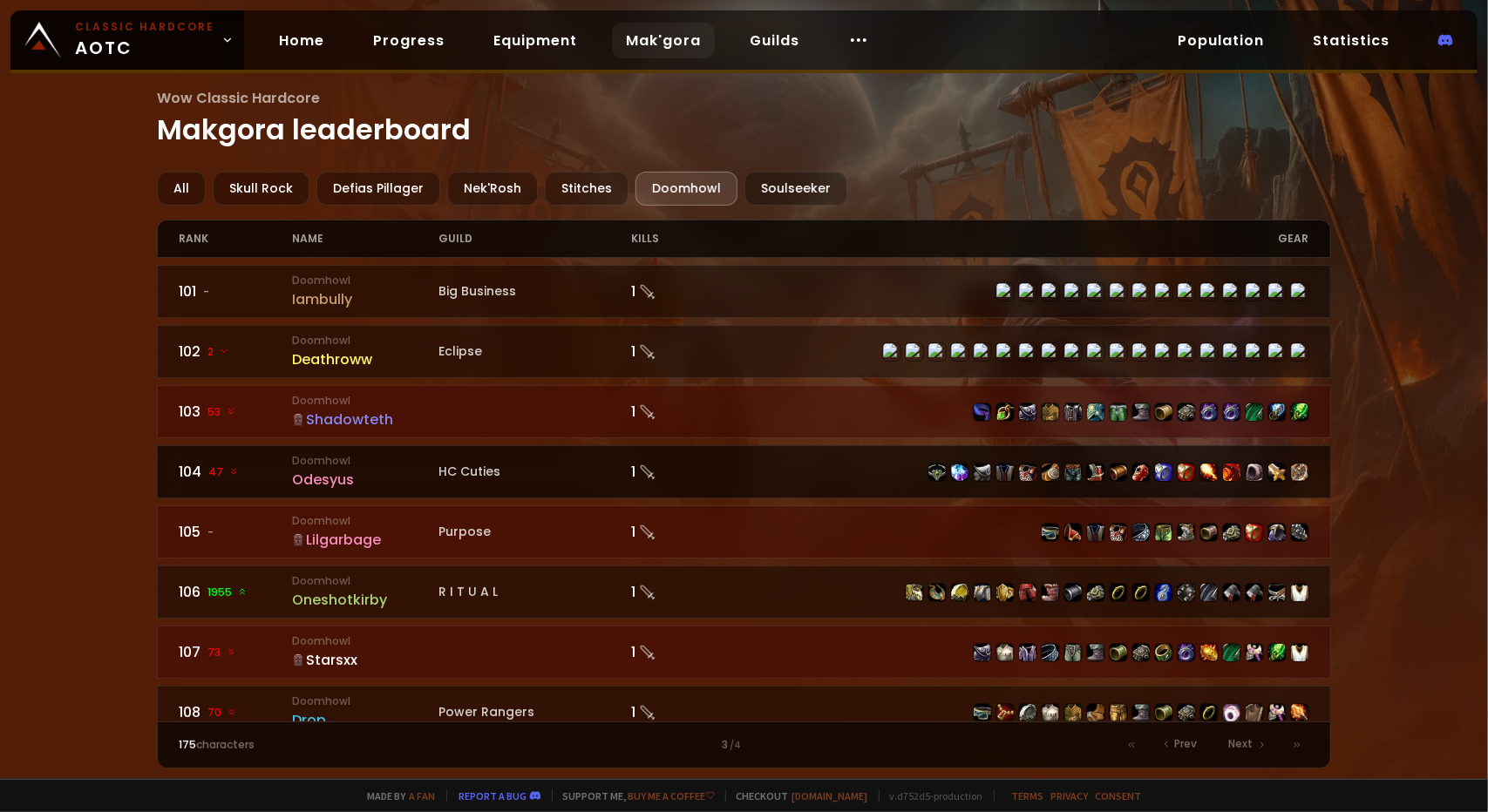
click at [341, 470] on div "Odesyus" at bounding box center [366, 479] width 147 height 22
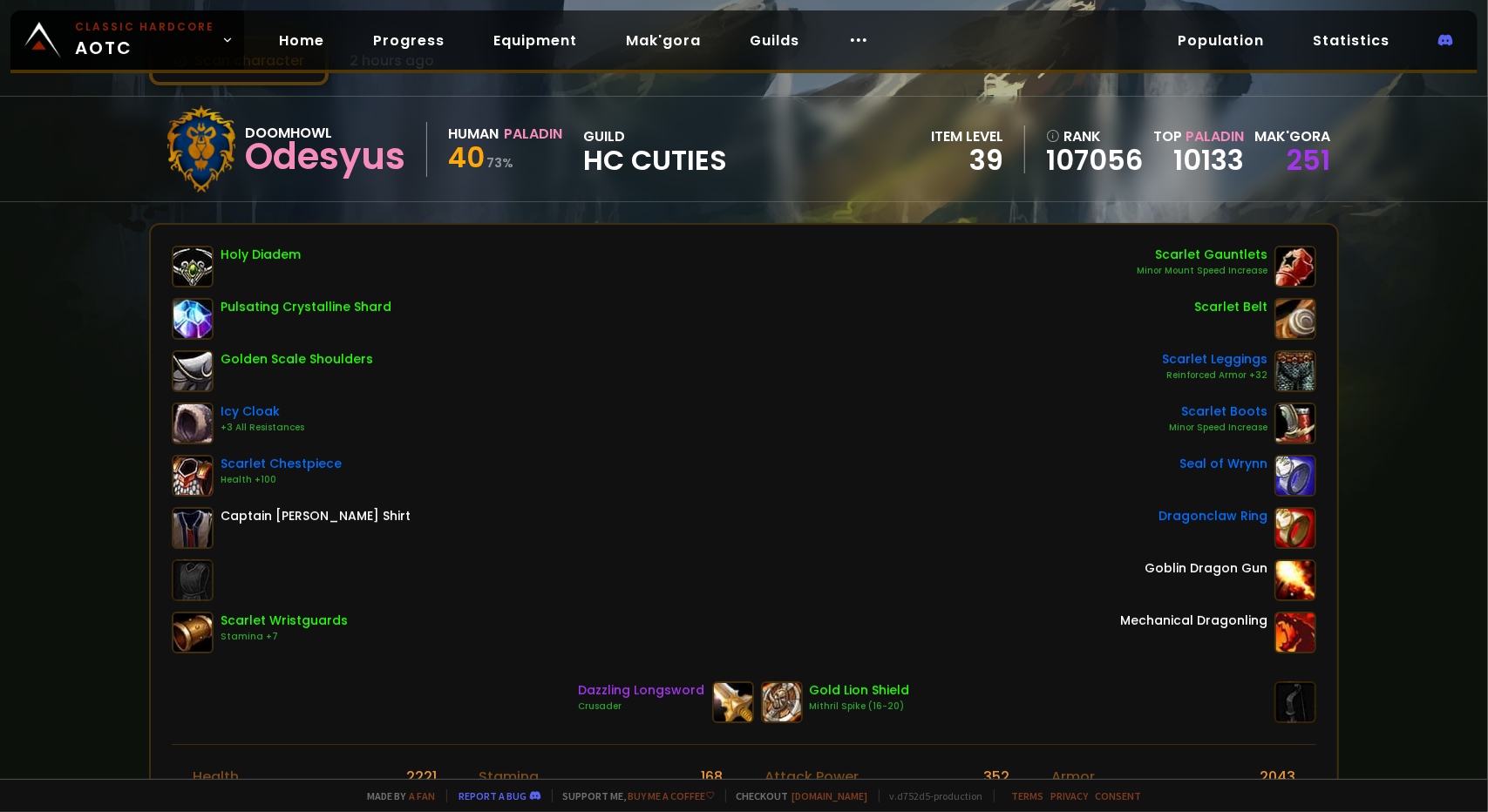
scroll to position [85, 0]
